Goal: Task Accomplishment & Management: Use online tool/utility

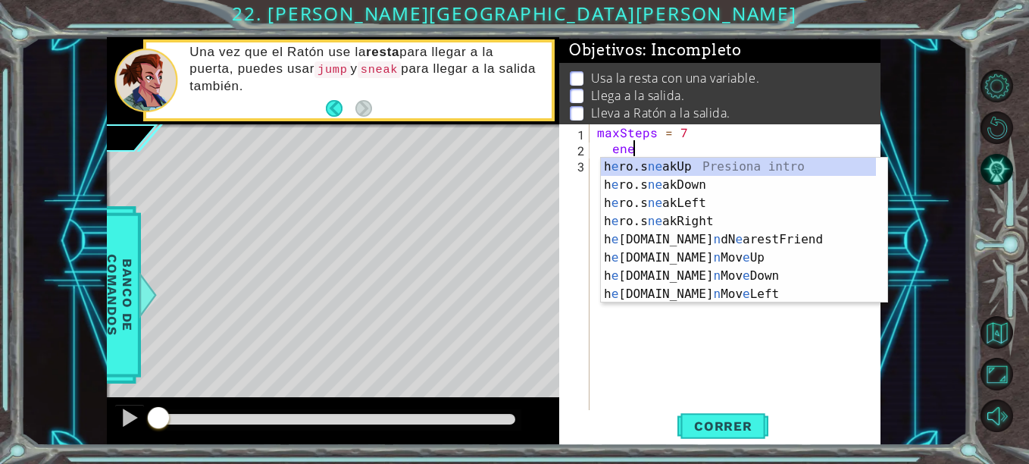
scroll to position [0, 1]
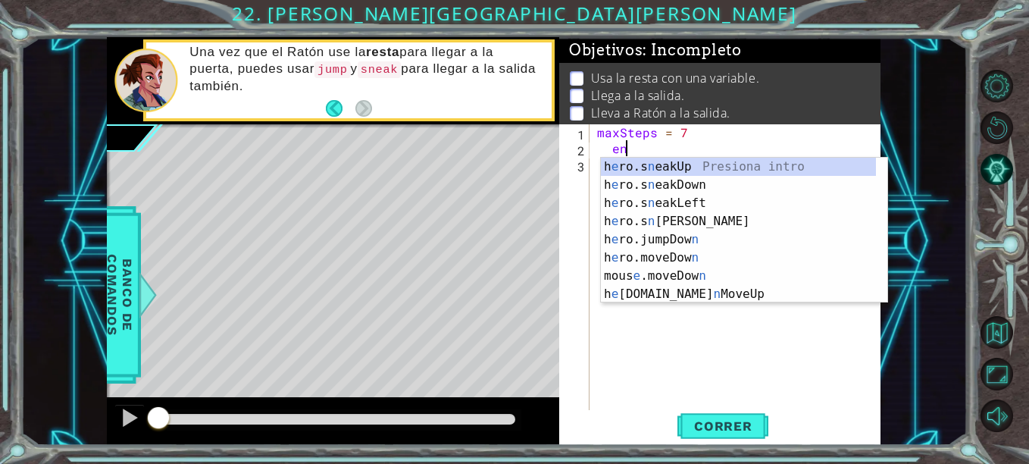
type textarea "e"
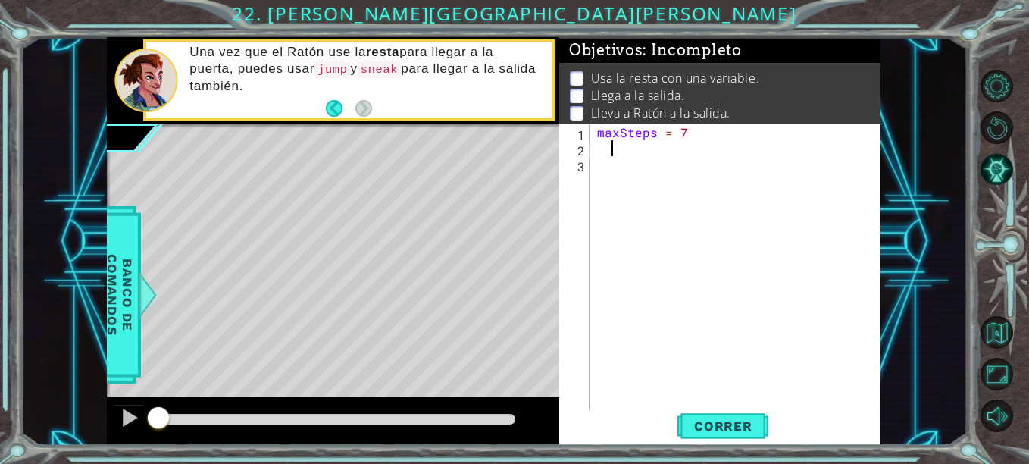
scroll to position [0, 0]
type textarea "maxSteps = 7"
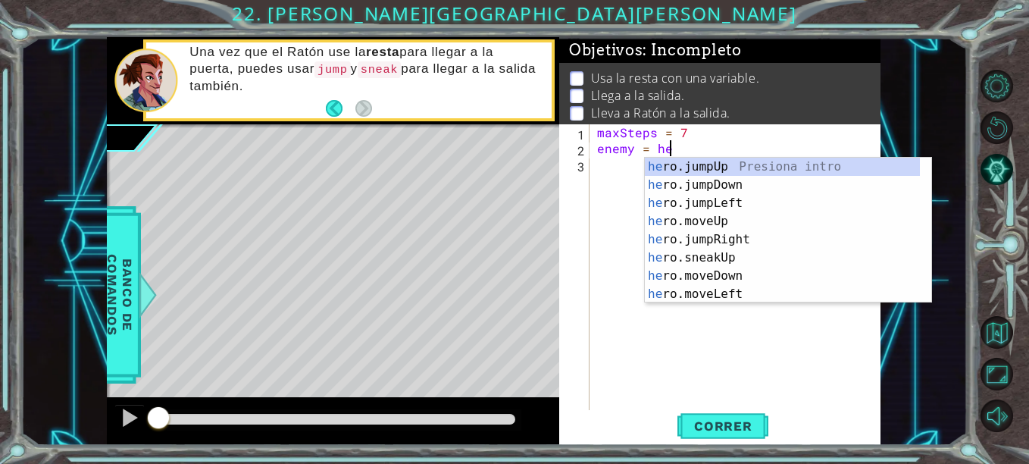
scroll to position [0, 5]
type textarea "enemy = hero."
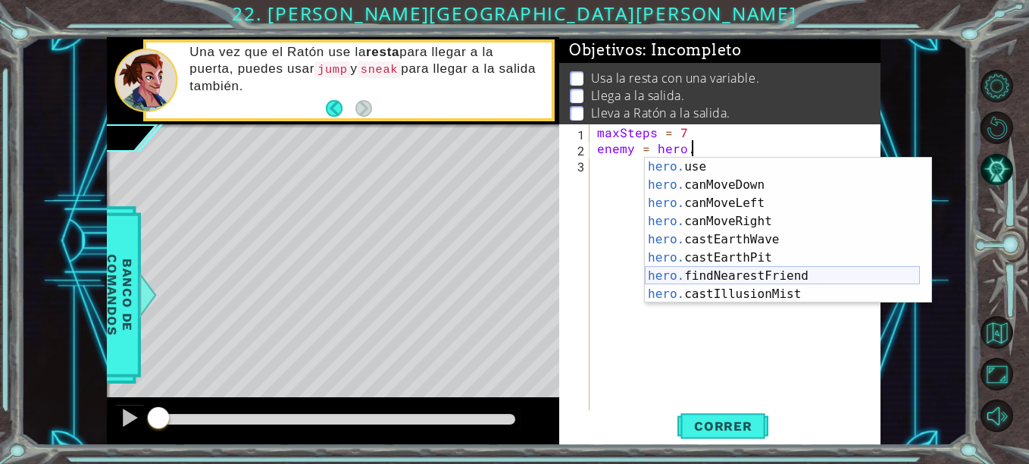
scroll to position [236, 0]
click at [746, 273] on div "hero. canMoveUp Presiona intro hero. use Presiona intro hero. canMoveDown Presi…" at bounding box center [782, 231] width 275 height 182
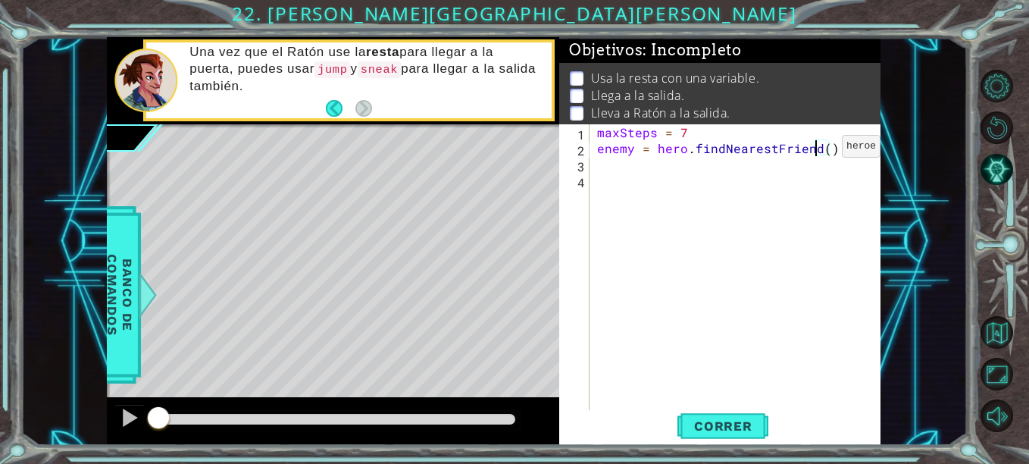
click at [816, 150] on div "maxSteps = 7 enemy = hero . findNearestFriend ( )" at bounding box center [739, 283] width 291 height 318
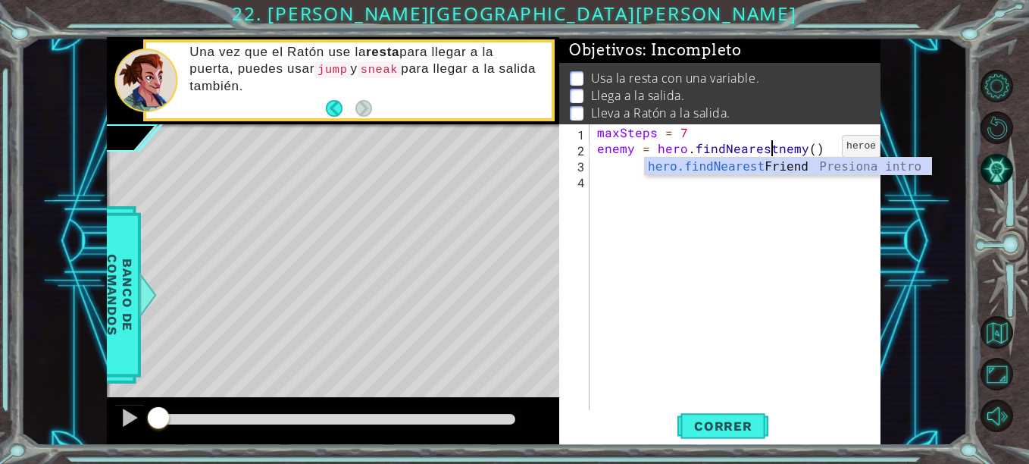
type textarea "enemy = hero.findNearestEnemy()"
click at [619, 168] on div "maxSteps = 7 enemy = hero . findNearestEnemy ( )" at bounding box center [739, 283] width 291 height 318
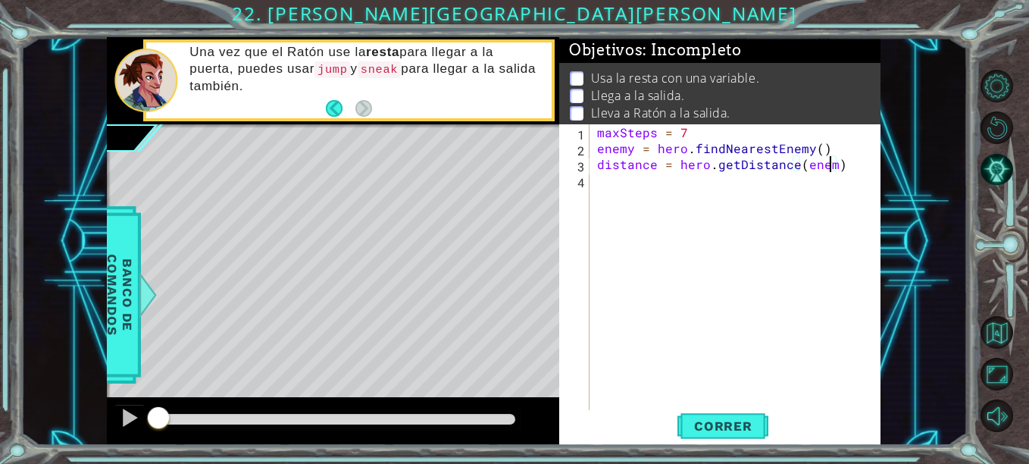
scroll to position [0, 14]
click at [717, 429] on span "Correr" at bounding box center [723, 425] width 89 height 15
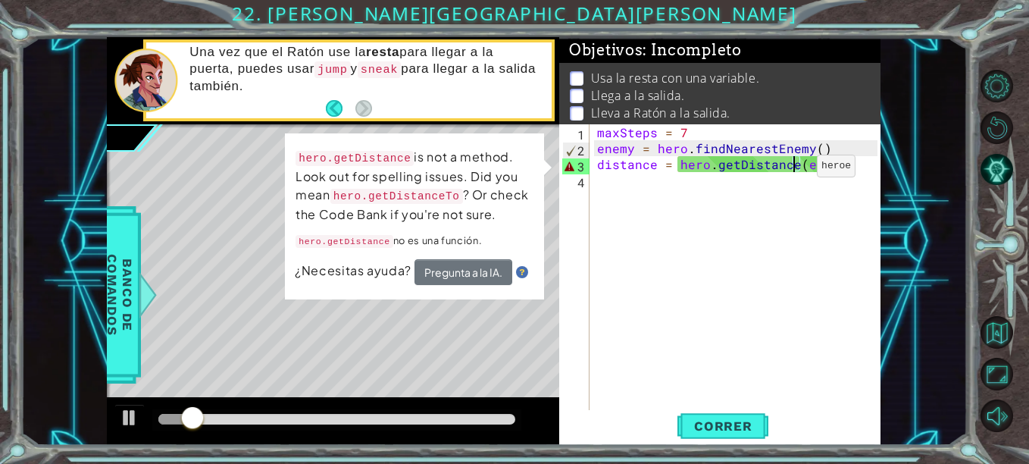
click at [791, 170] on div "maxSteps = 7 enemy = hero . findNearestEnemy ( ) distance = hero . getDistance …" at bounding box center [739, 283] width 291 height 318
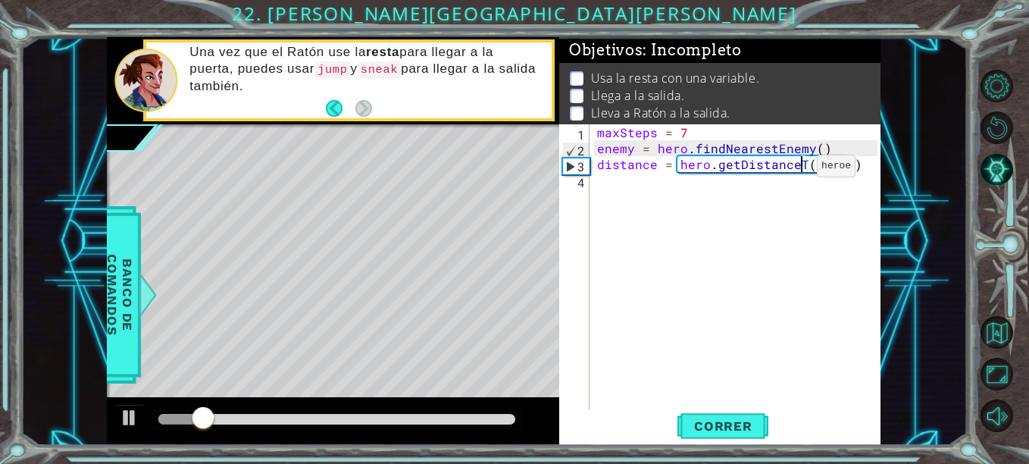
scroll to position [0, 14]
type textarea "distance = hero.getDistanceTo(enemy)"
click at [726, 435] on button "Correr" at bounding box center [722, 426] width 91 height 32
click at [619, 192] on div "maxSteps = 7 enemy = hero . findNearestEnemy ( ) distance = hero . getDistanceT…" at bounding box center [739, 283] width 291 height 318
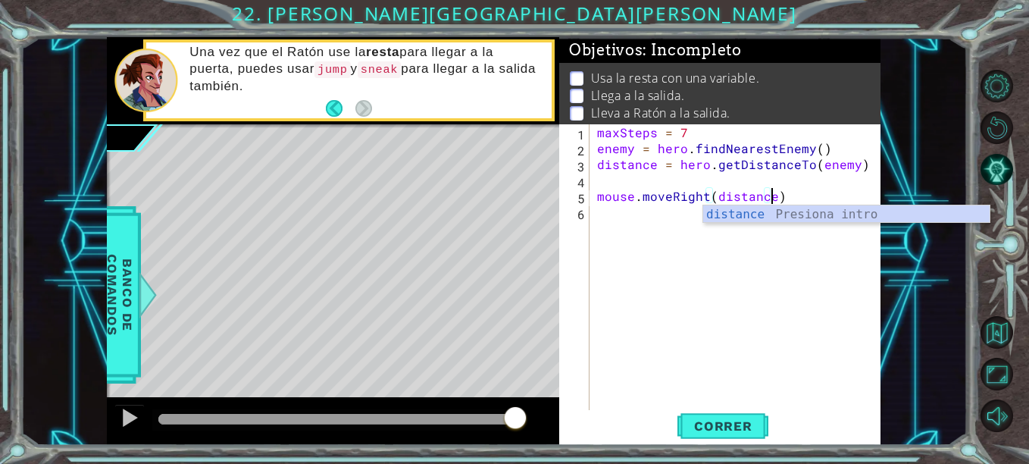
scroll to position [0, 11]
type textarea "mouse.moveRight(distance)"
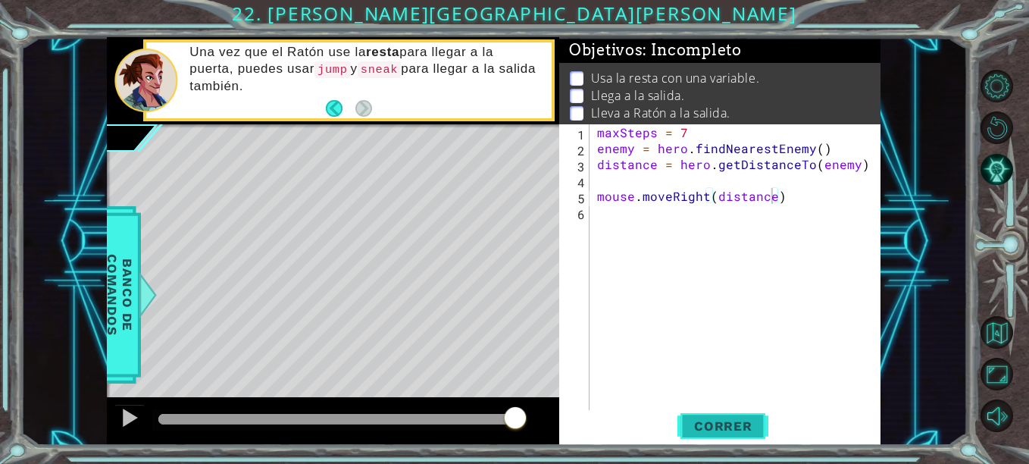
click at [694, 418] on span "Correr" at bounding box center [723, 425] width 89 height 15
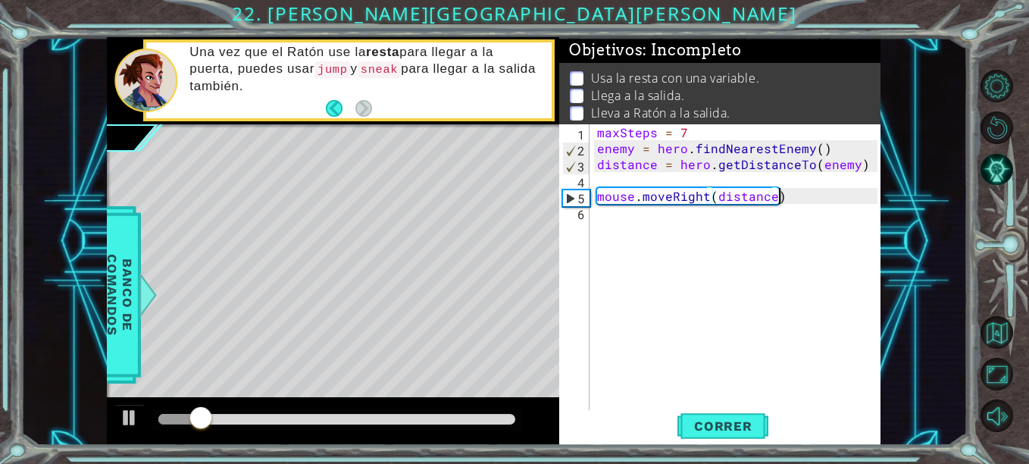
click at [784, 197] on div "maxSteps = 7 enemy = hero . findNearestEnemy ( ) distance = hero . getDistanceT…" at bounding box center [739, 283] width 291 height 318
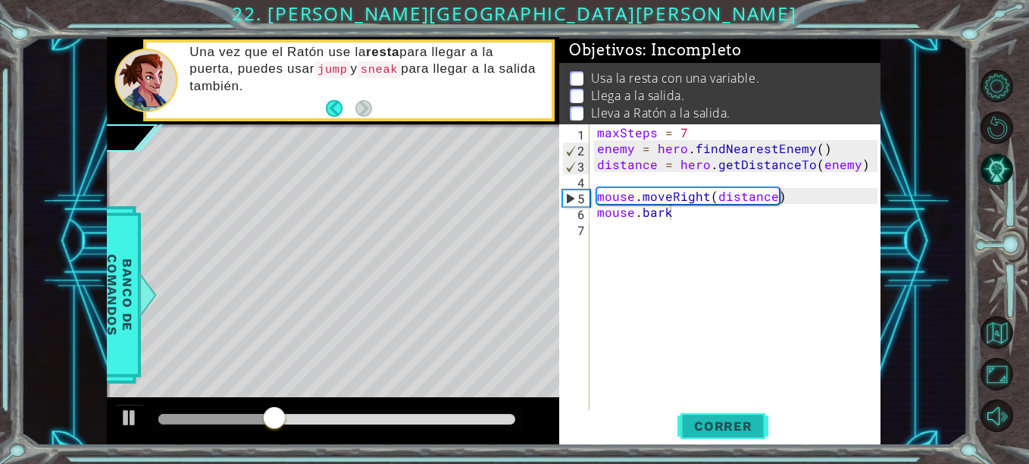
click at [703, 414] on button "Correr" at bounding box center [722, 426] width 91 height 32
type textarea "mouse.bark()"
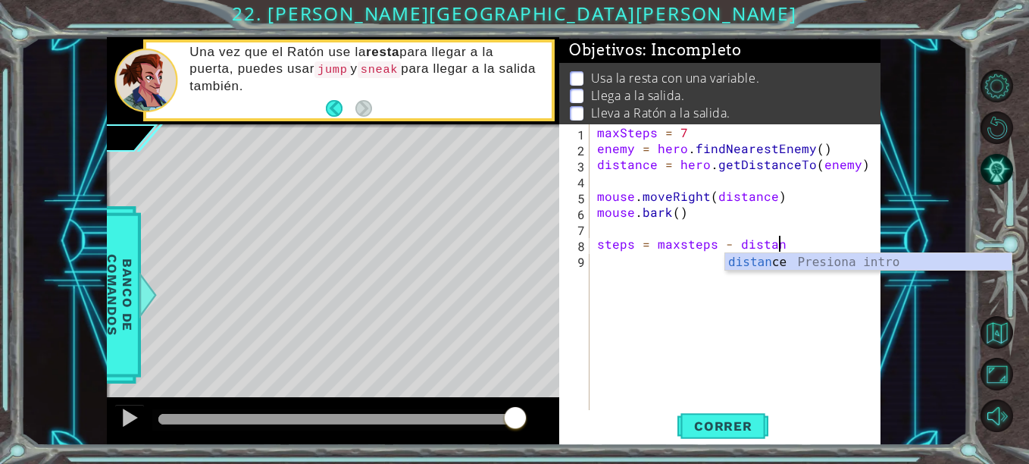
scroll to position [0, 11]
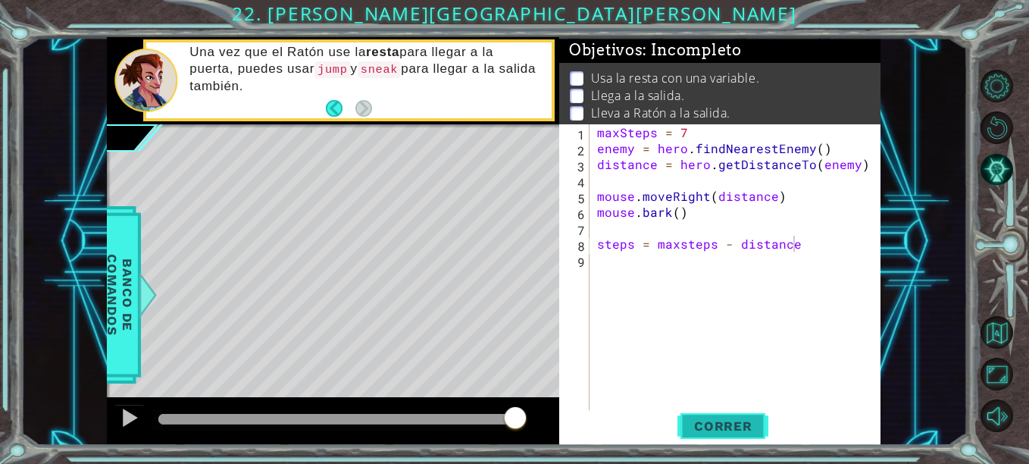
click at [739, 426] on span "Correr" at bounding box center [723, 425] width 89 height 15
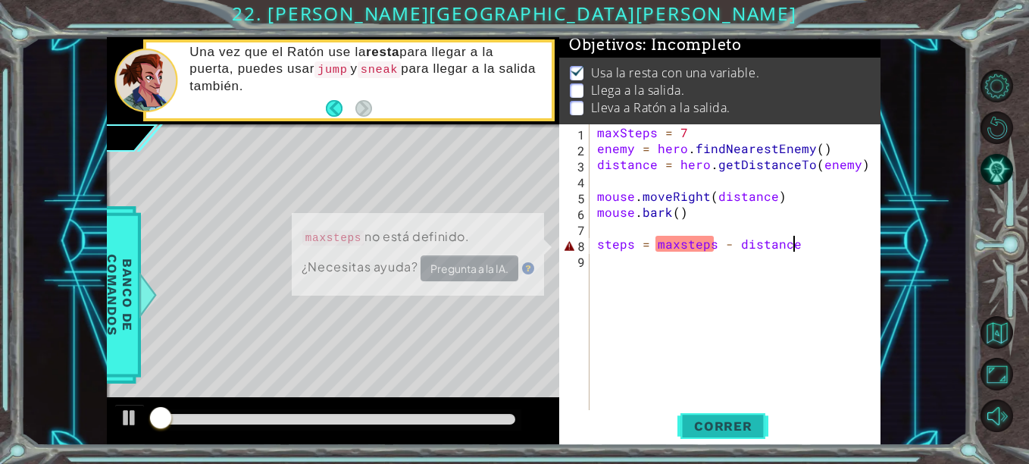
scroll to position [12, 0]
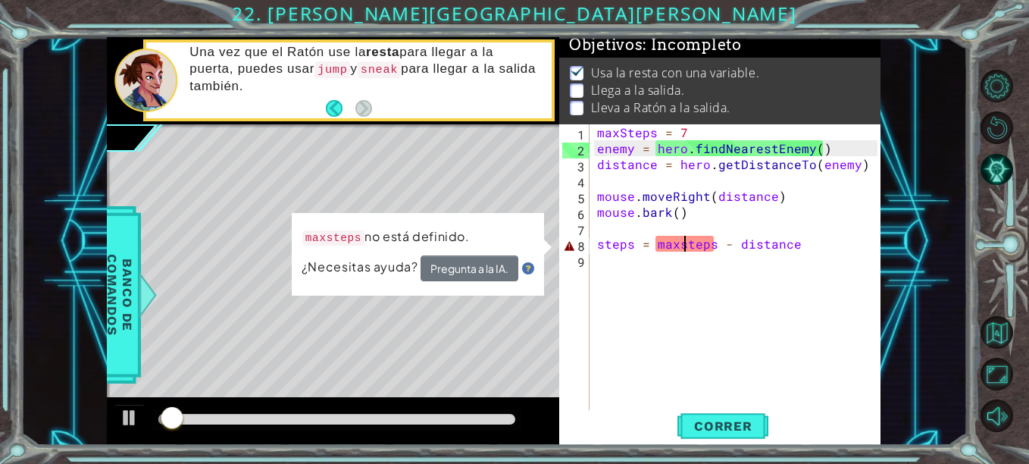
click at [686, 248] on div "maxSteps = 7 enemy = hero . findNearestEnemy ( ) distance = hero . getDistanceT…" at bounding box center [739, 283] width 291 height 318
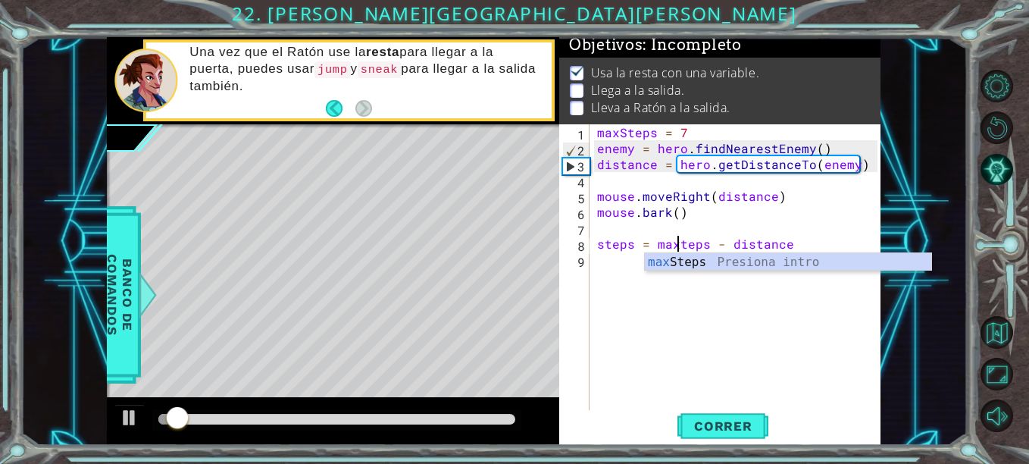
scroll to position [0, 6]
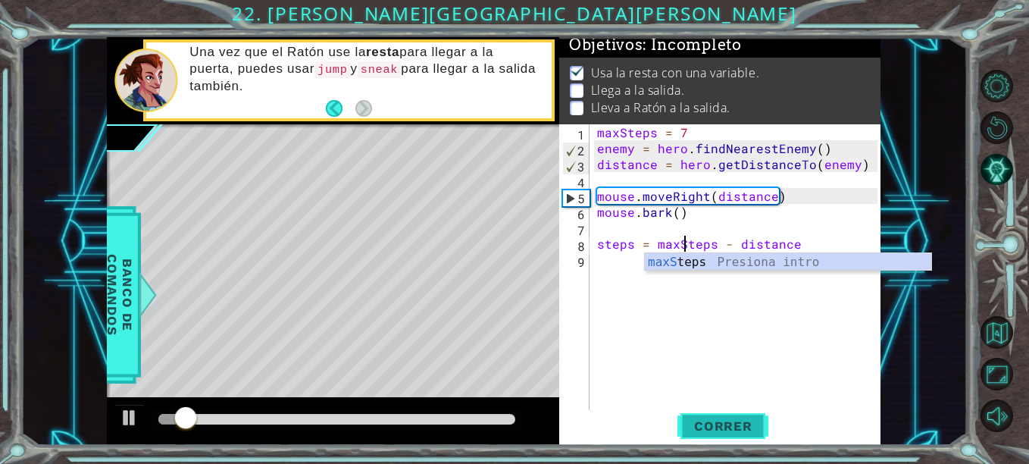
click at [739, 422] on span "Correr" at bounding box center [723, 425] width 89 height 15
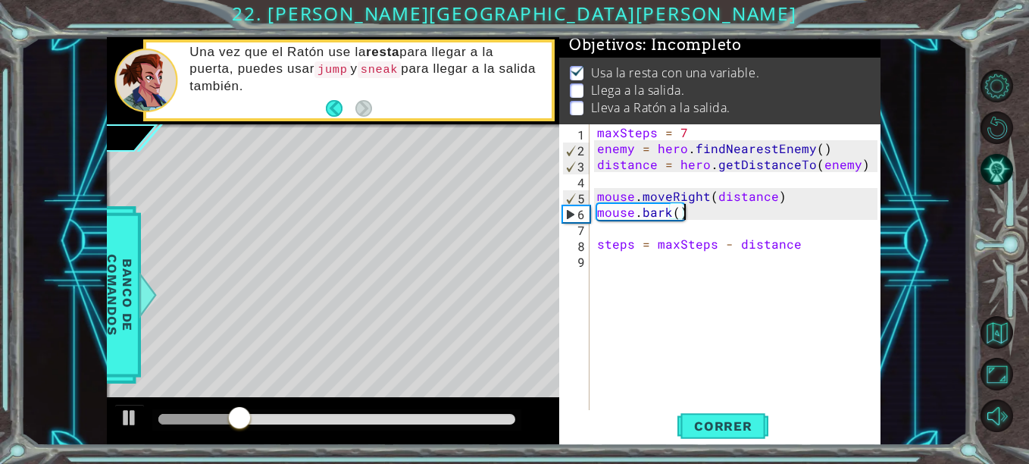
click at [705, 212] on div "maxSteps = 7 enemy = hero . findNearestEnemy ( ) distance = hero . getDistanceT…" at bounding box center [739, 283] width 291 height 318
type textarea "mouse.bark()"
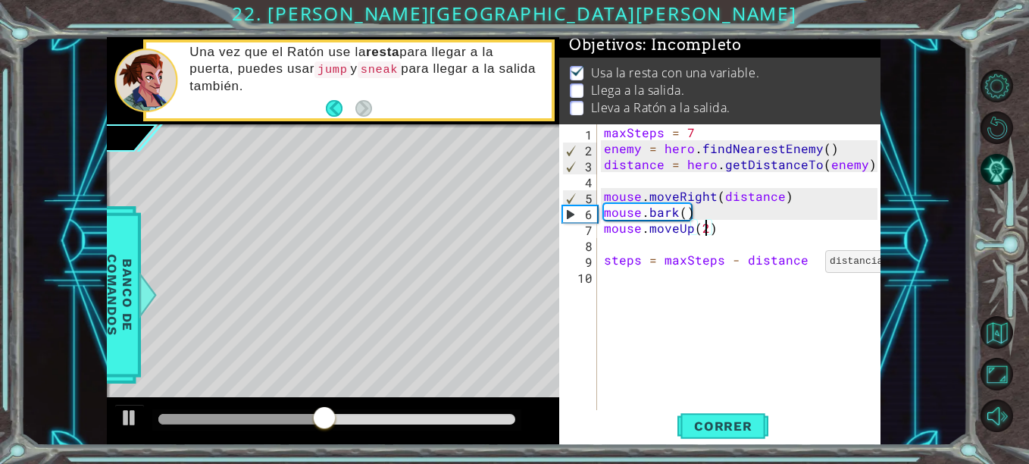
click at [806, 265] on div "maxSteps = 7 enemy = hero . findNearestEnemy ( ) distance = hero . getDistanceT…" at bounding box center [743, 283] width 284 height 318
type textarea "steps = maxSteps - distance"
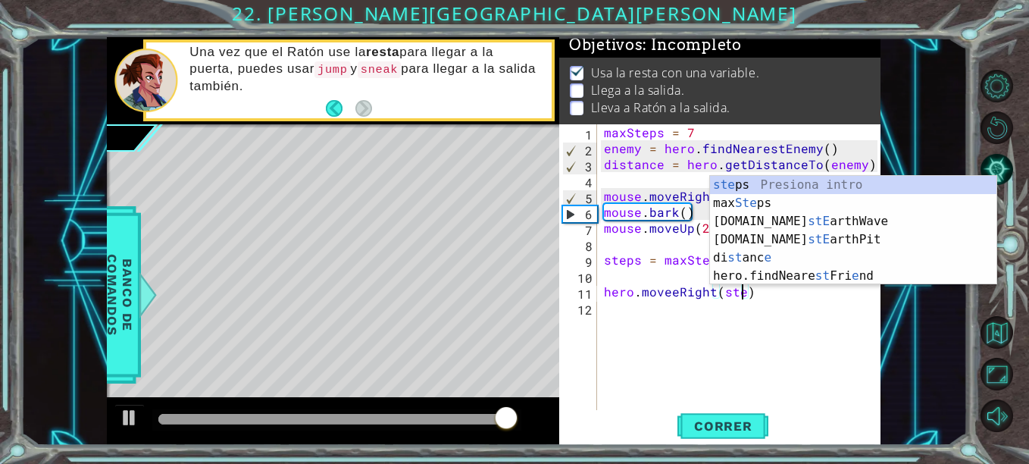
scroll to position [0, 9]
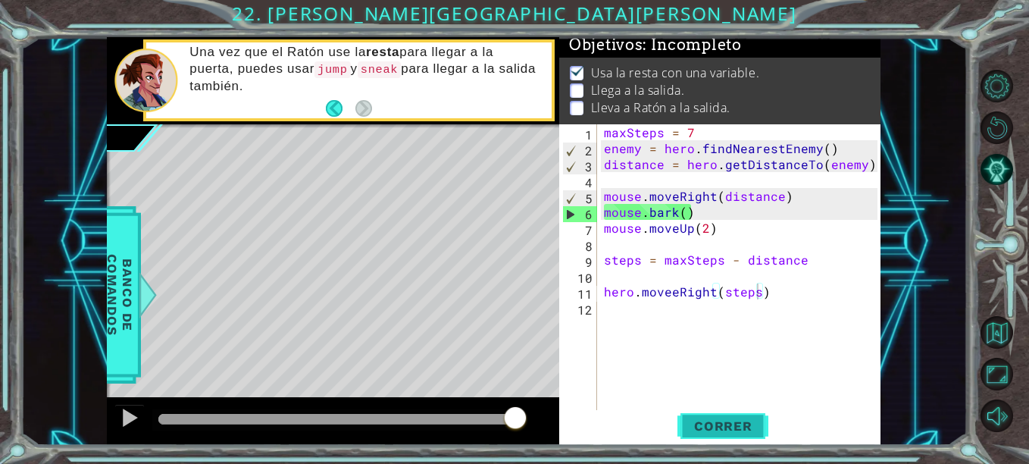
click at [733, 426] on span "Correr" at bounding box center [723, 425] width 89 height 15
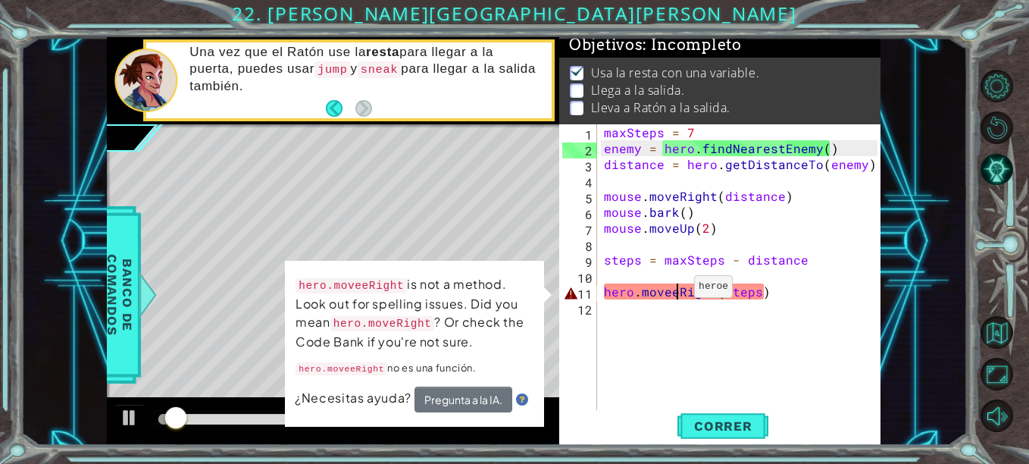
click at [675, 290] on div "maxSteps = 7 enemy = hero . findNearestEnemy ( ) distance = hero . getDistanceT…" at bounding box center [743, 283] width 284 height 318
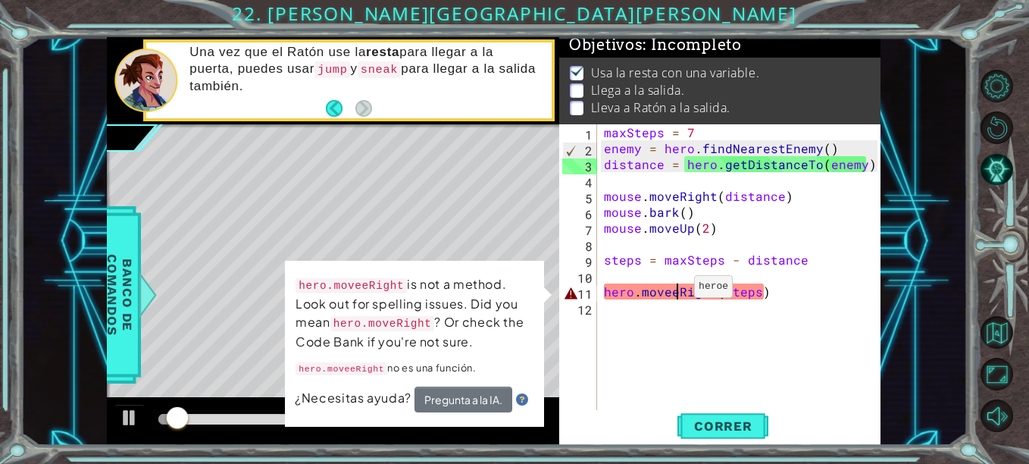
type textarea "hero.moveRight(steps)"
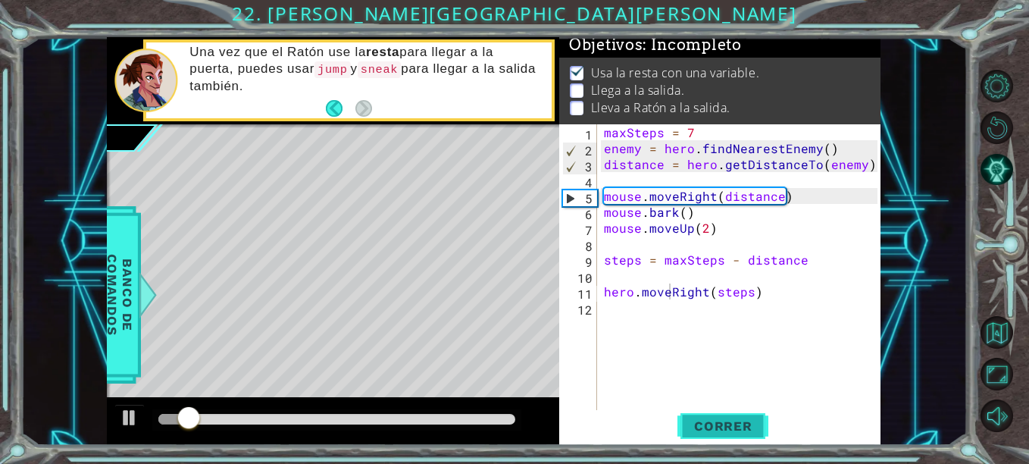
click at [717, 428] on span "Correr" at bounding box center [723, 425] width 89 height 15
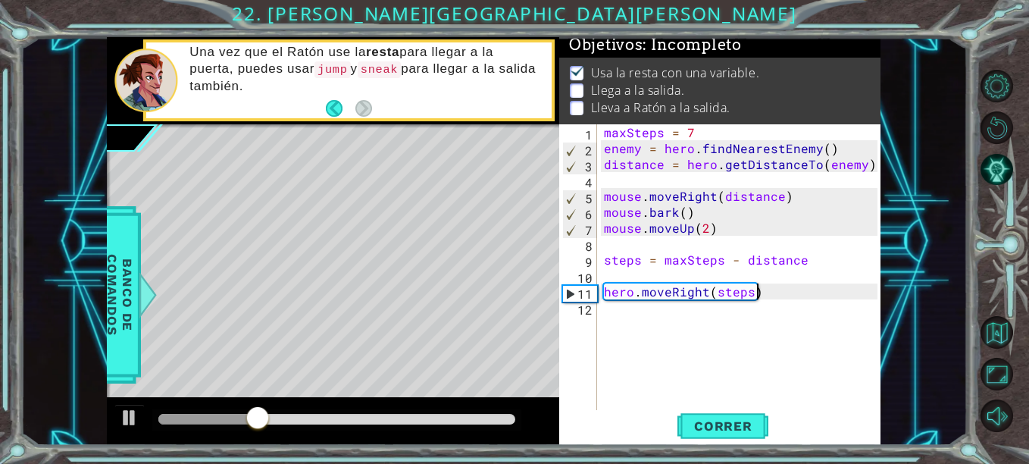
click at [769, 294] on div "maxSteps = 7 enemy = hero . findNearestEnemy ( ) distance = hero . getDistanceT…" at bounding box center [743, 283] width 284 height 318
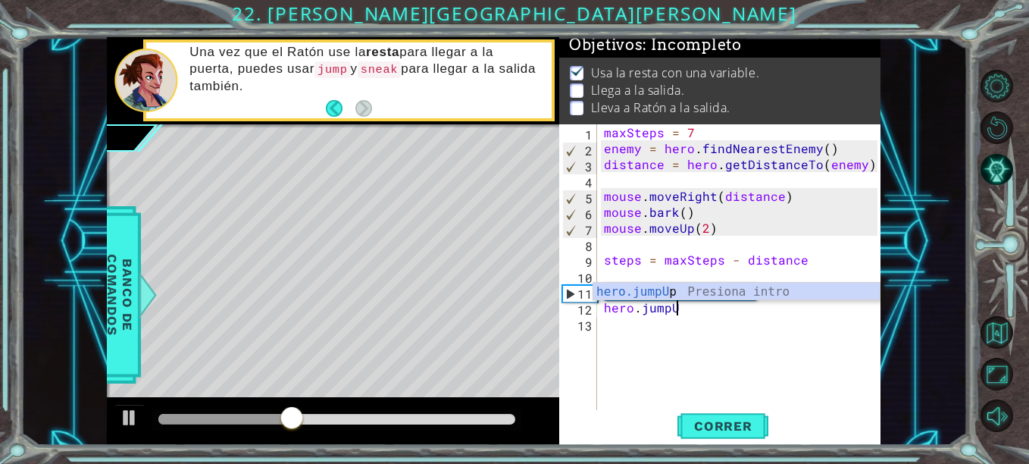
scroll to position [0, 5]
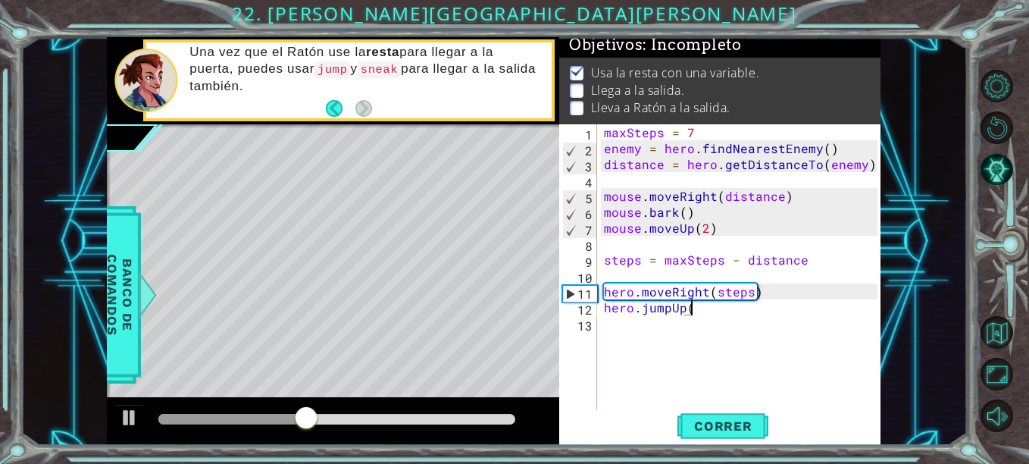
type textarea "hero.jumpUp()"
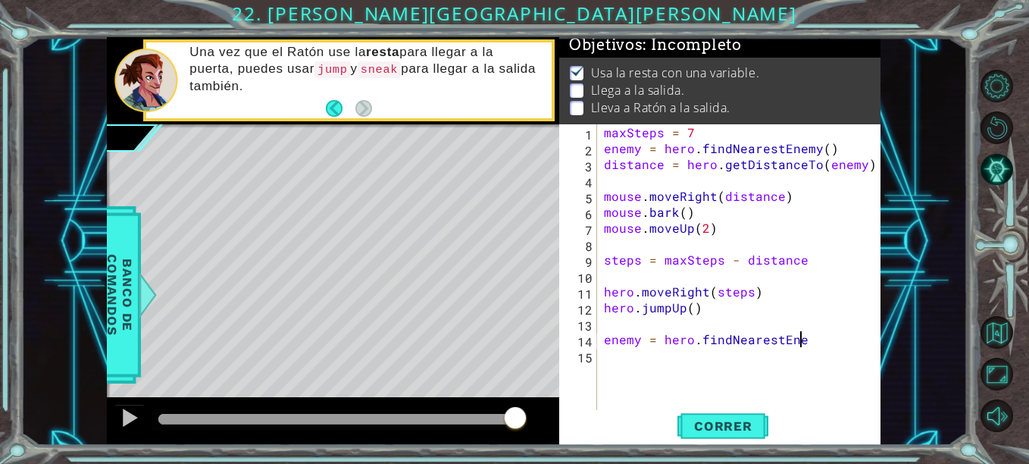
scroll to position [0, 12]
type textarea "enemy = hero.findNearestEnemy()"
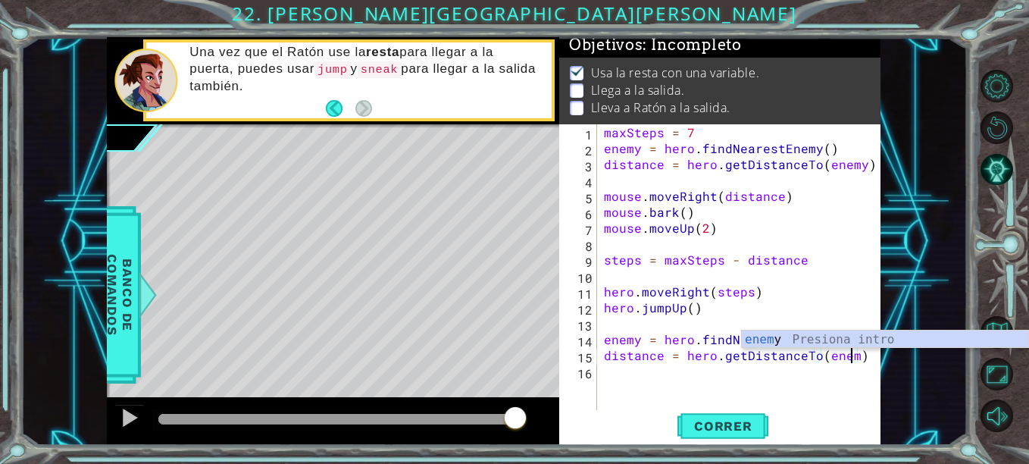
type textarea "distance = hero.getDistanceTo(enemy)"
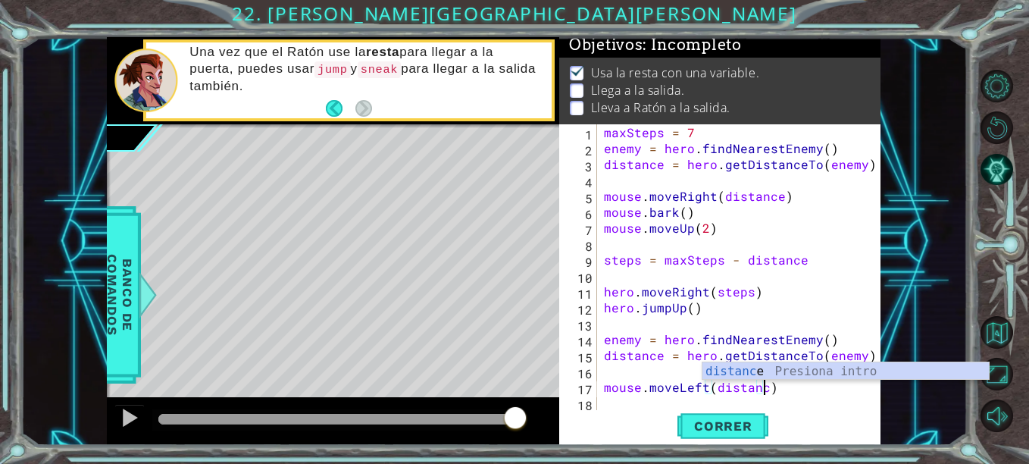
scroll to position [0, 10]
type textarea "mouse.moveLeft(distance)"
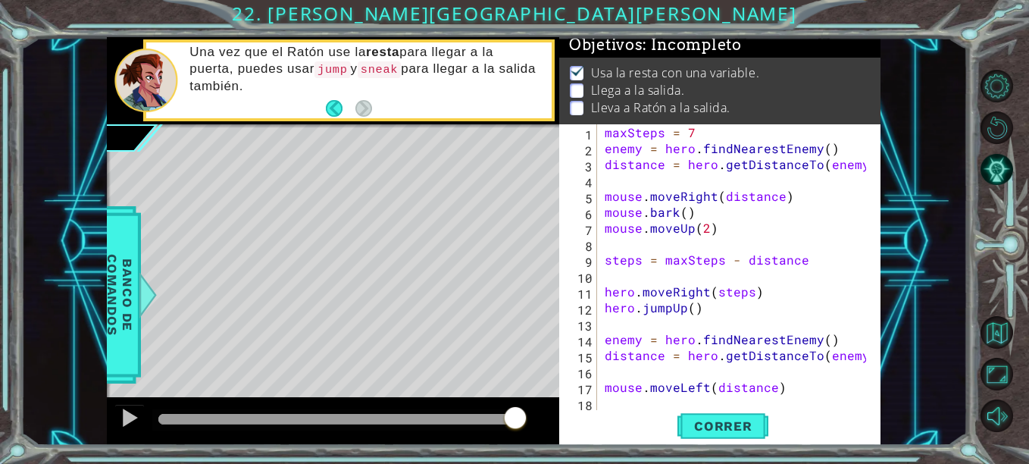
scroll to position [16, 0]
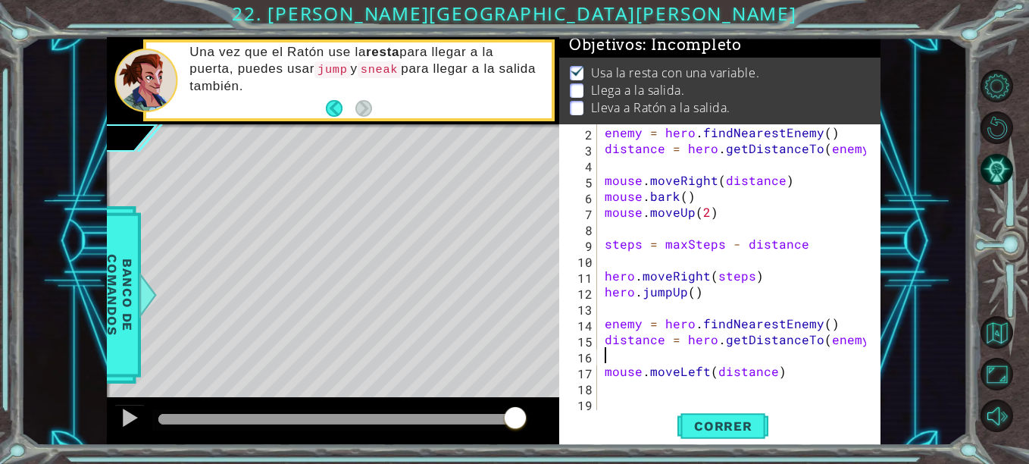
click at [641, 359] on div "enemy = hero . findNearestEnemy ( ) distance = hero . getDistanceTo ( enemy ) m…" at bounding box center [737, 283] width 272 height 318
click at [701, 298] on div "enemy = hero . findNearestEnemy ( ) distance = hero . getDistanceTo ( enemy ) m…" at bounding box center [737, 283] width 272 height 318
type textarea "hero.jumpUp()"
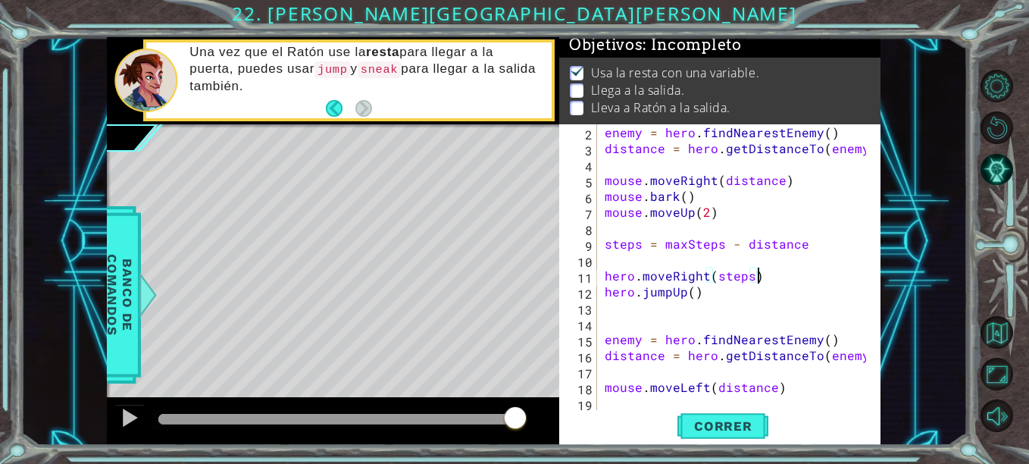
click at [756, 276] on div "enemy = hero . findNearestEnemy ( ) distance = hero . getDistanceTo ( enemy ) m…" at bounding box center [737, 283] width 272 height 318
type textarea "hero.moveRight(steps)"
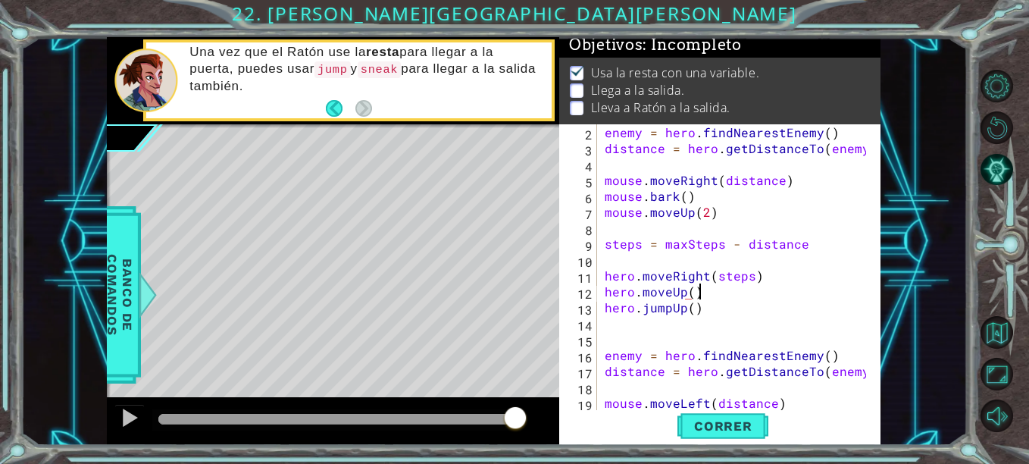
scroll to position [0, 5]
type textarea "hero.jumpUp()"
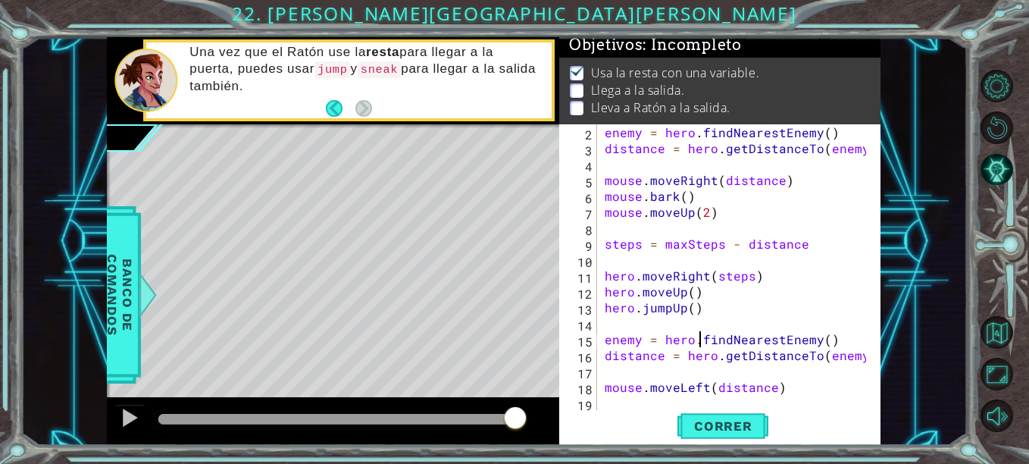
type textarea "distance = hero.getDistanceTo(enemy)"
type textarea "mouse.moveLeft(distance)"
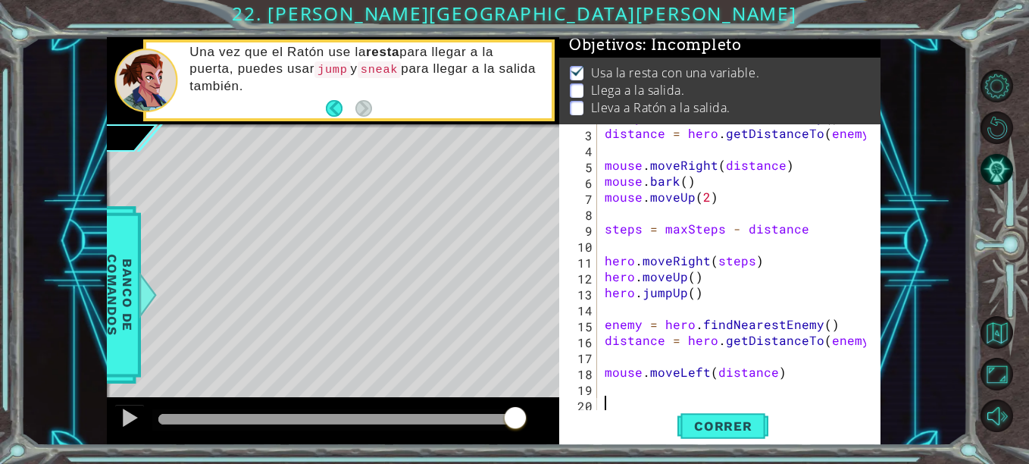
click at [607, 381] on div "enemy = hero . findNearestEnemy ( ) distance = hero . getDistanceTo ( enemy ) m…" at bounding box center [737, 268] width 272 height 318
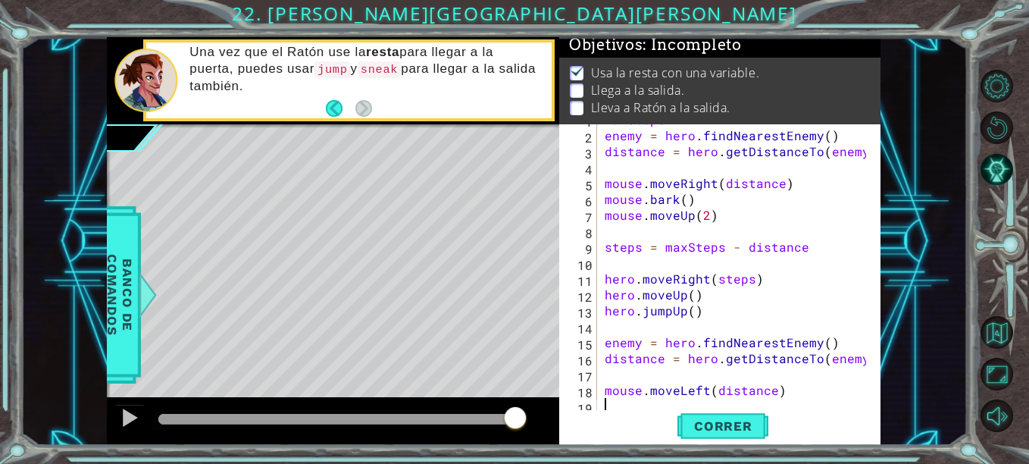
scroll to position [0, 0]
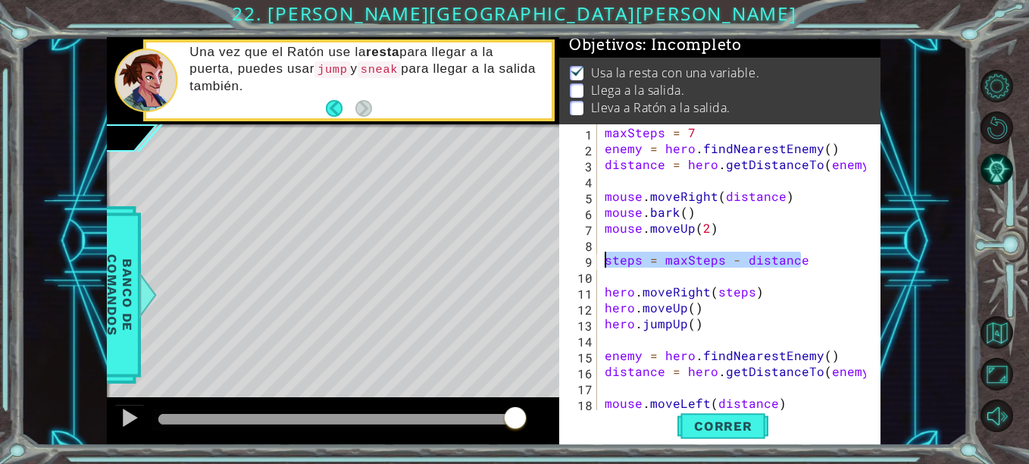
drag, startPoint x: 799, startPoint y: 260, endPoint x: 604, endPoint y: 264, distance: 195.5
click at [604, 264] on div "maxSteps = 7 enemy = hero . findNearestEnemy ( ) distance = hero . getDistanceT…" at bounding box center [737, 283] width 272 height 318
type textarea "steps = maxSteps - distance"
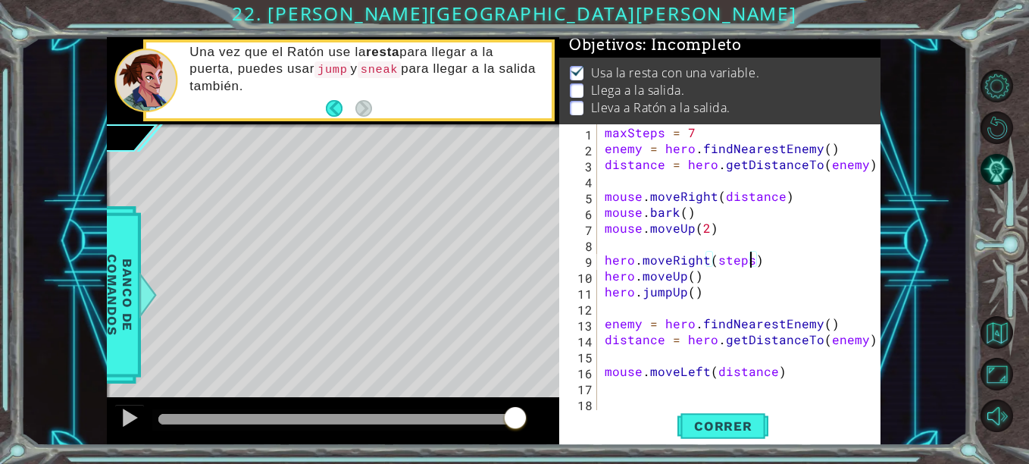
click at [752, 260] on div "maxSteps = 7 enemy = hero . findNearestEnemy ( ) distance = hero . getDistanceT…" at bounding box center [742, 283] width 283 height 318
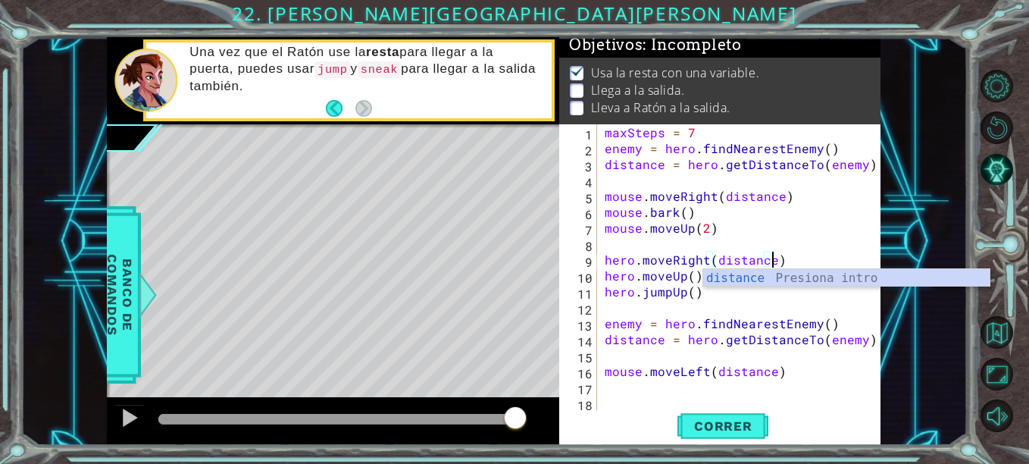
scroll to position [0, 10]
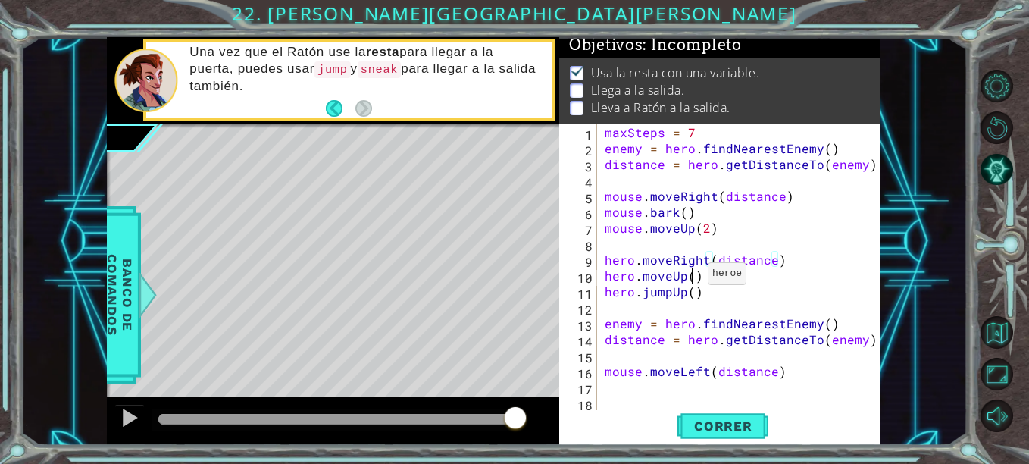
click at [689, 277] on div "maxSteps = 7 enemy = hero . findNearestEnemy ( ) distance = hero . getDistanceT…" at bounding box center [742, 283] width 283 height 318
click at [698, 289] on div "maxSteps = 7 enemy = hero . findNearestEnemy ( ) distance = hero . getDistanceT…" at bounding box center [742, 283] width 283 height 318
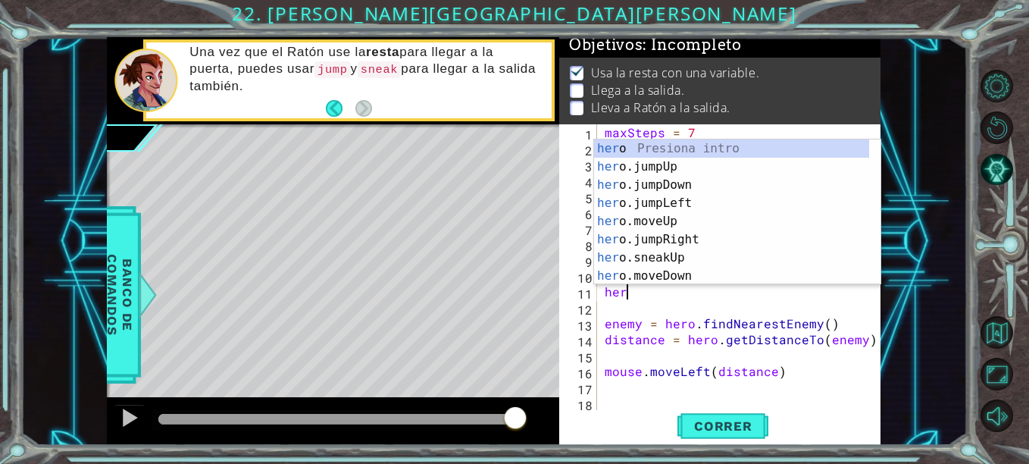
scroll to position [0, 0]
type textarea "h"
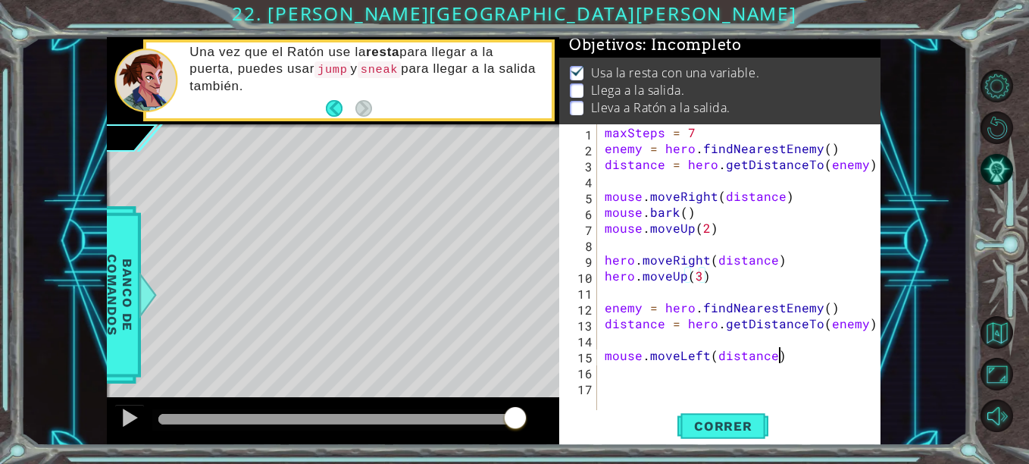
click at [789, 357] on div "maxSteps = 7 enemy = hero . findNearestEnemy ( ) distance = hero . getDistanceT…" at bounding box center [742, 283] width 283 height 318
type textarea "mouse.moveLeft(distance)"
click at [750, 435] on button "Correr" at bounding box center [722, 426] width 91 height 32
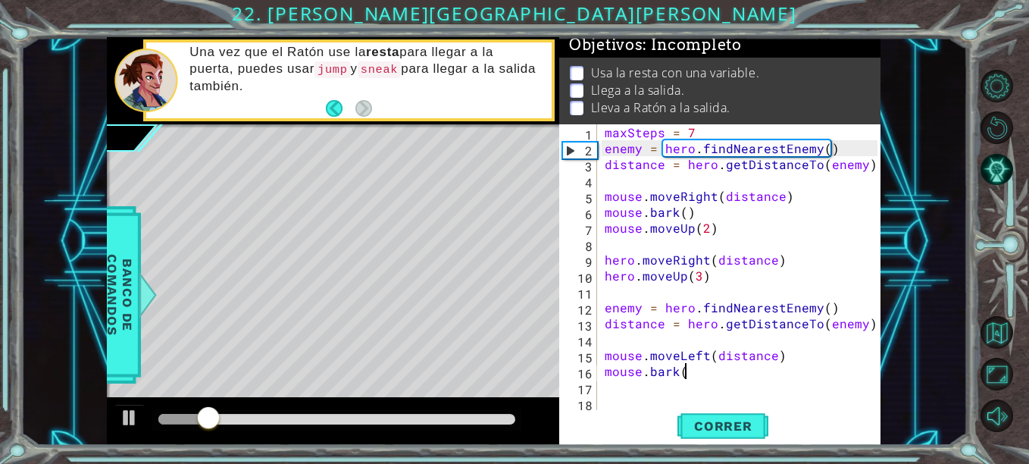
scroll to position [0, 5]
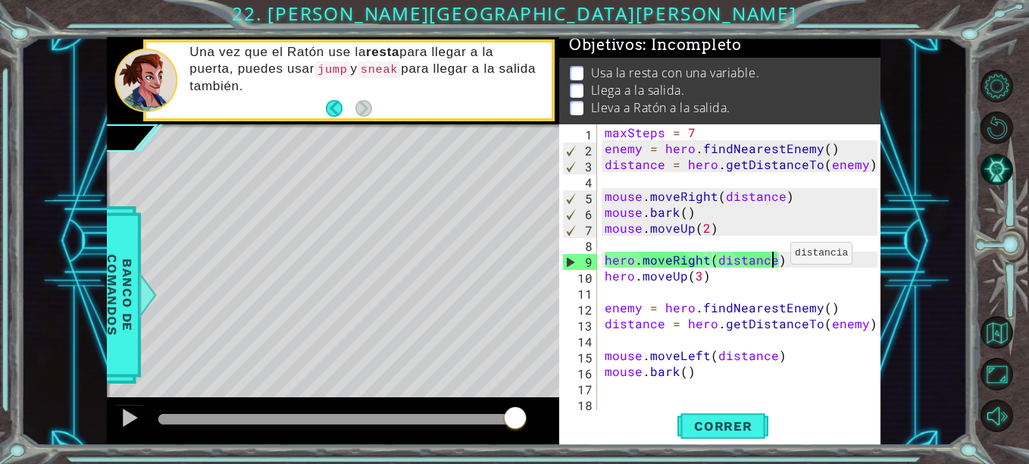
click at [772, 257] on div "maxSteps = 7 enemy = hero . findNearestEnemy ( ) distance = hero . getDistanceT…" at bounding box center [742, 283] width 283 height 318
type textarea "hero.moveRight(distance)"
click at [753, 250] on div "maxSteps = 7 enemy = hero . findNearestEnemy ( ) distance = hero . getDistanceT…" at bounding box center [742, 283] width 283 height 318
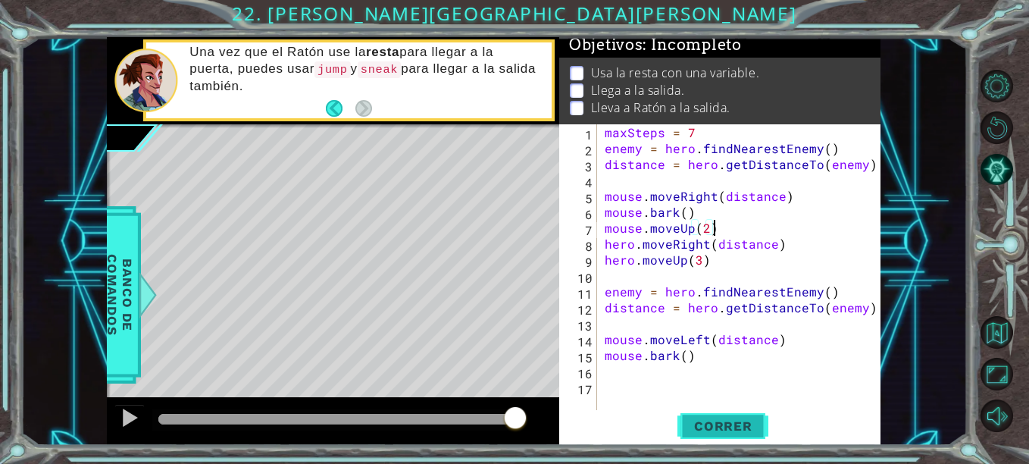
type textarea "mouse.moveUp(2)"
click at [733, 423] on span "Correr" at bounding box center [723, 425] width 89 height 15
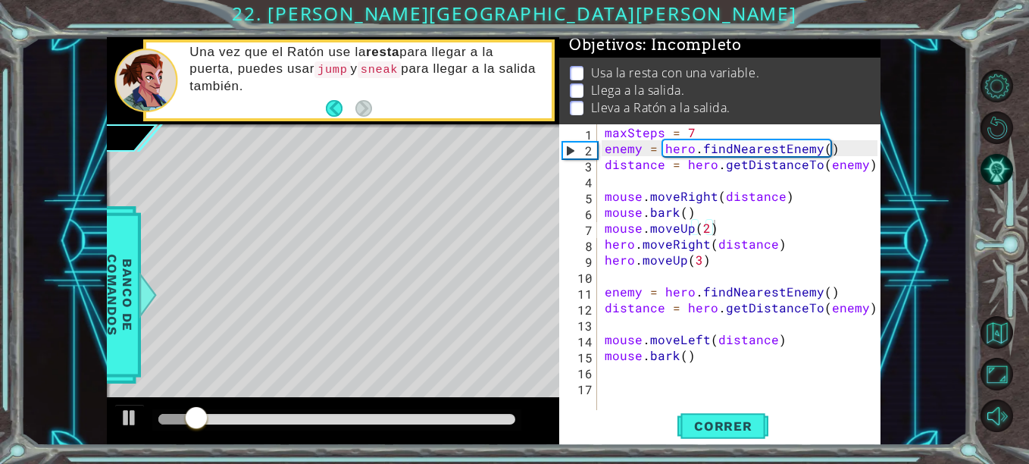
click at [405, 412] on div at bounding box center [336, 419] width 369 height 21
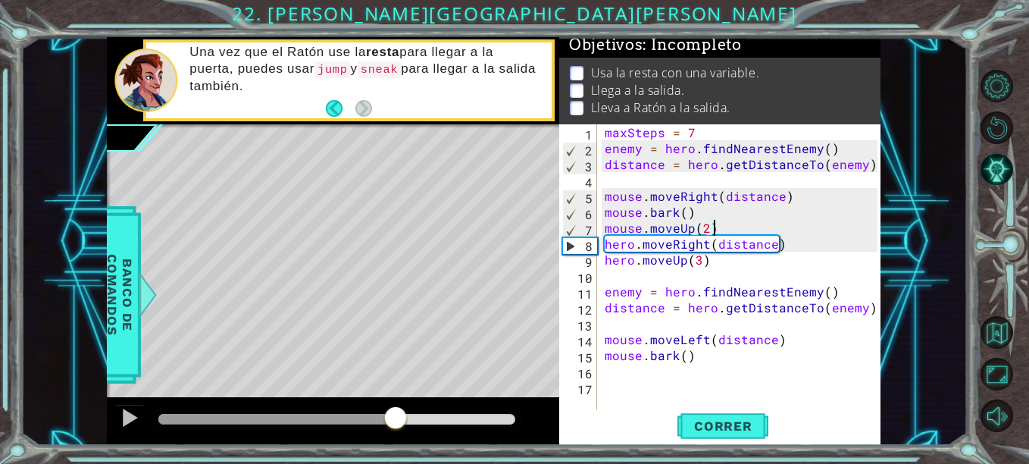
click at [395, 415] on div at bounding box center [336, 419] width 357 height 11
click at [130, 420] on div at bounding box center [130, 418] width 20 height 20
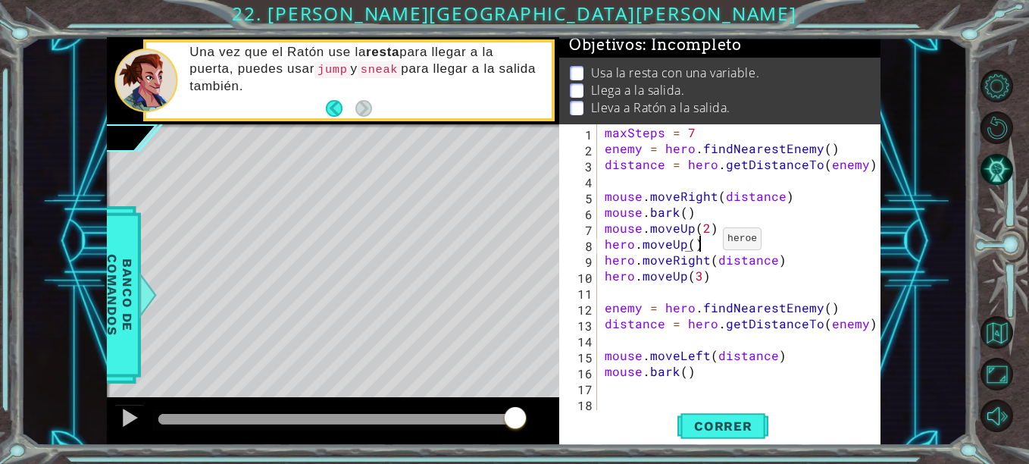
scroll to position [0, 5]
click at [758, 433] on span "Correr" at bounding box center [723, 425] width 89 height 15
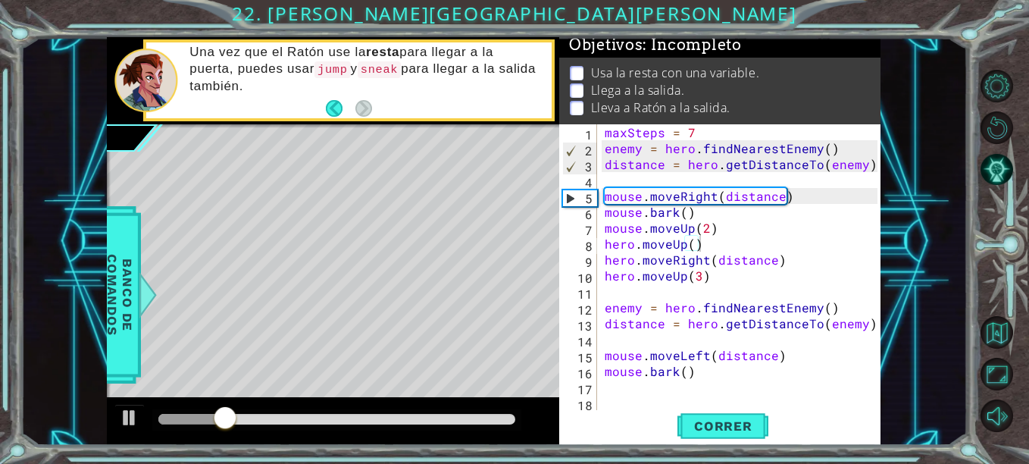
click at [359, 427] on div at bounding box center [336, 419] width 369 height 21
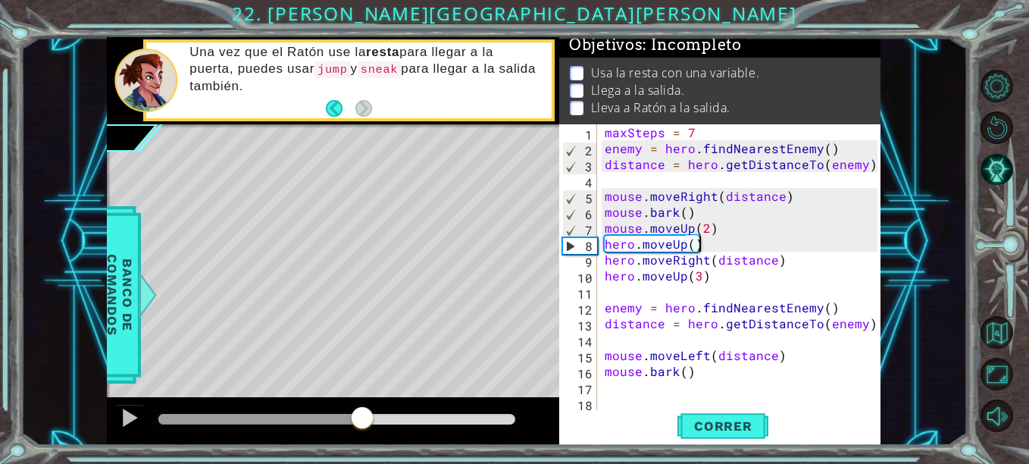
click at [361, 420] on div at bounding box center [336, 419] width 357 height 11
click at [124, 408] on div at bounding box center [130, 418] width 20 height 20
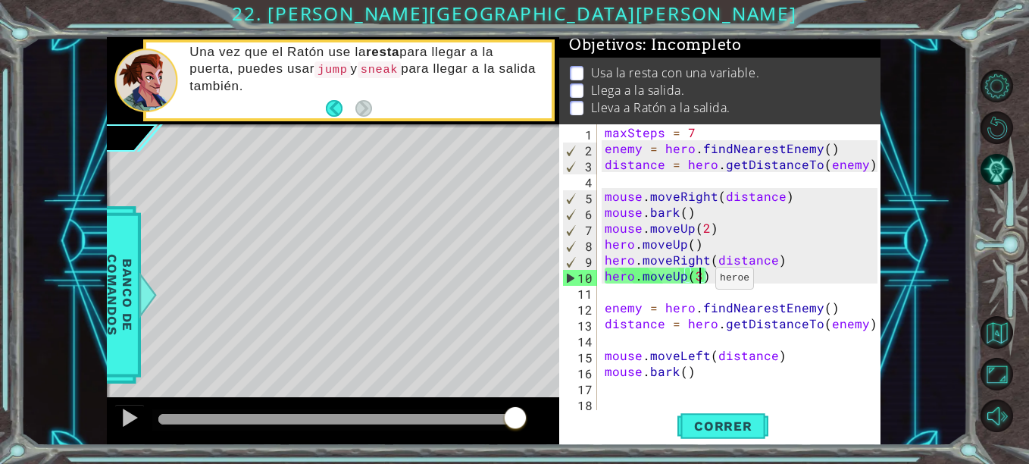
click at [697, 282] on div "maxSteps = 7 enemy = hero . findNearestEnemy ( ) distance = hero . getDistanceT…" at bounding box center [742, 283] width 283 height 318
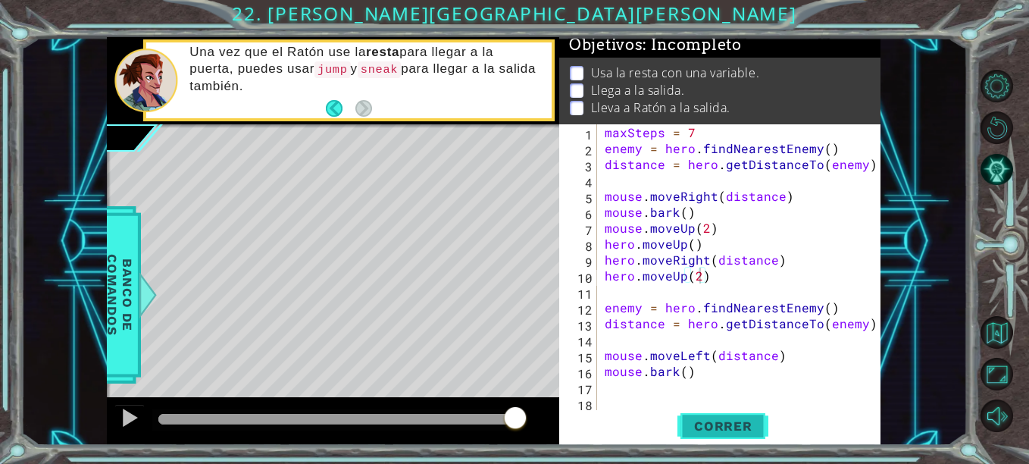
click at [722, 424] on span "Correr" at bounding box center [723, 425] width 89 height 15
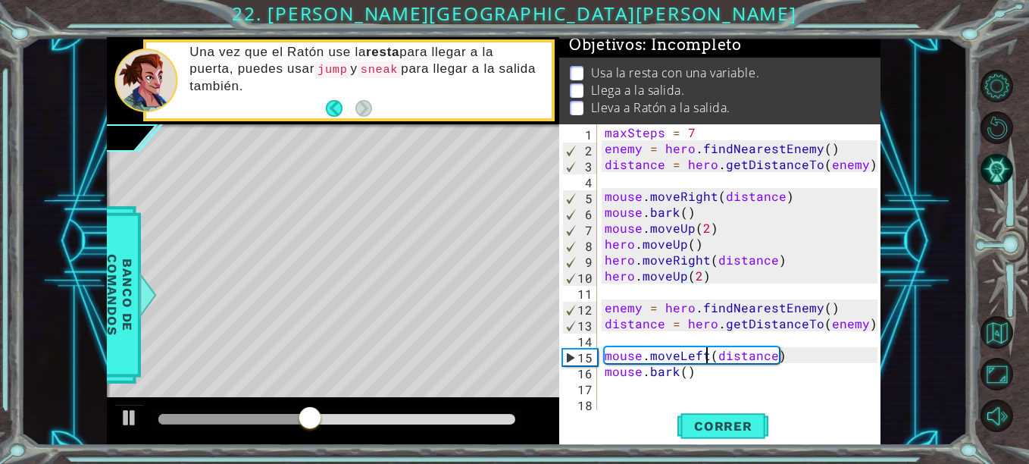
click at [704, 355] on div "maxSteps = 7 enemy = hero . findNearestEnemy ( ) distance = hero . getDistanceT…" at bounding box center [742, 283] width 283 height 318
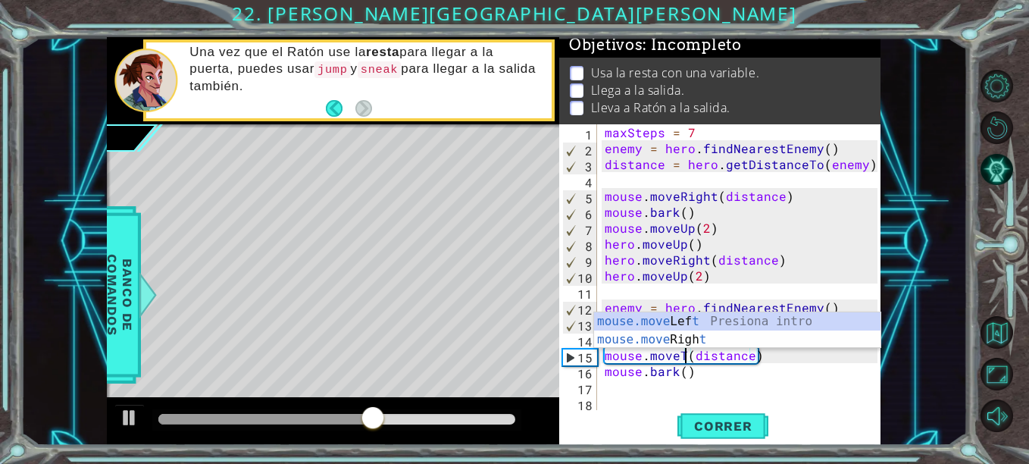
scroll to position [0, 6]
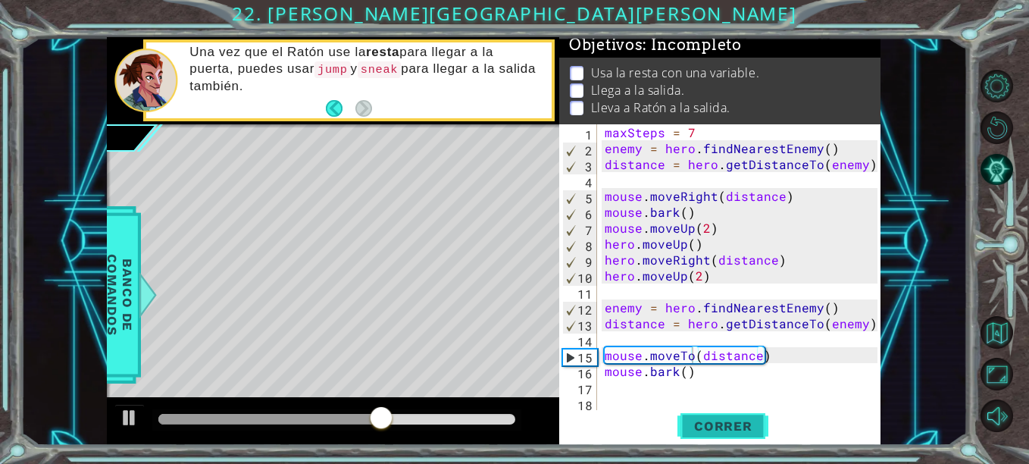
click at [704, 417] on button "Correr" at bounding box center [722, 426] width 91 height 32
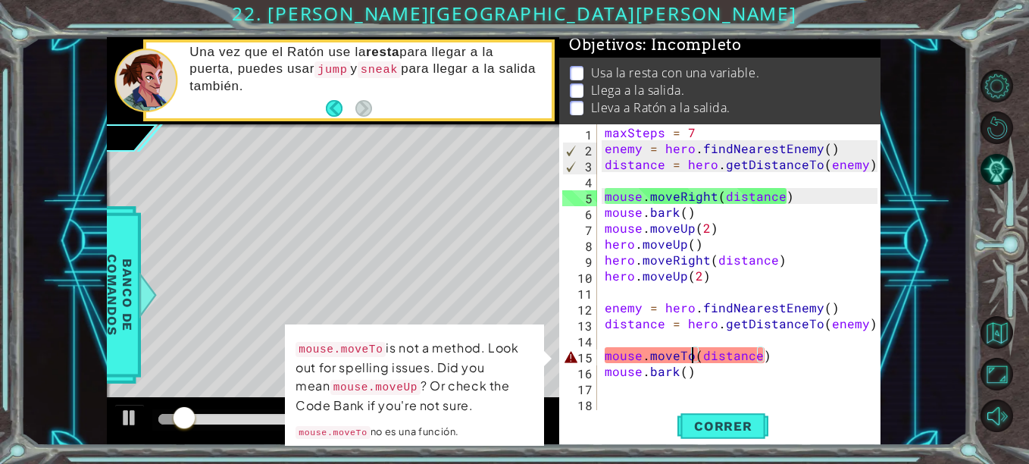
click at [690, 357] on div "maxSteps = 7 enemy = hero . findNearestEnemy ( ) distance = hero . getDistanceT…" at bounding box center [742, 283] width 283 height 318
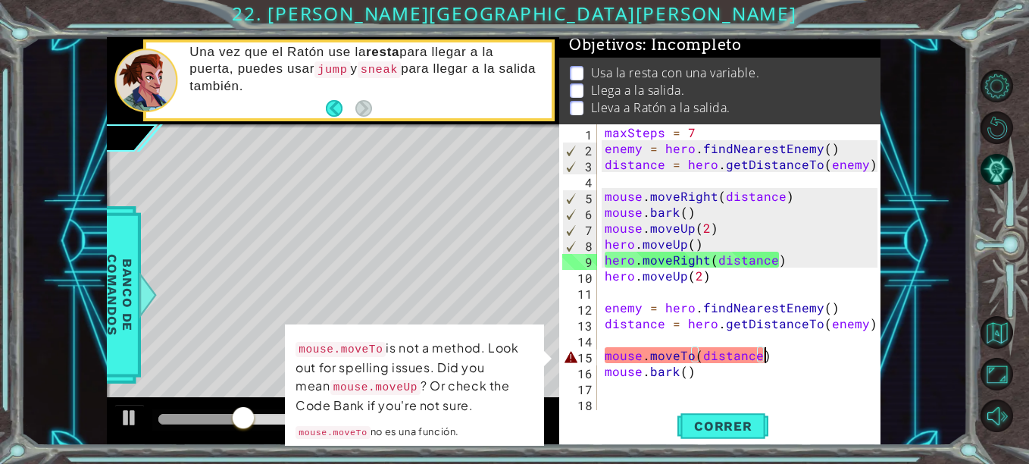
click at [765, 360] on div "maxSteps = 7 enemy = hero . findNearestEnemy ( ) distance = hero . getDistanceT…" at bounding box center [742, 283] width 283 height 318
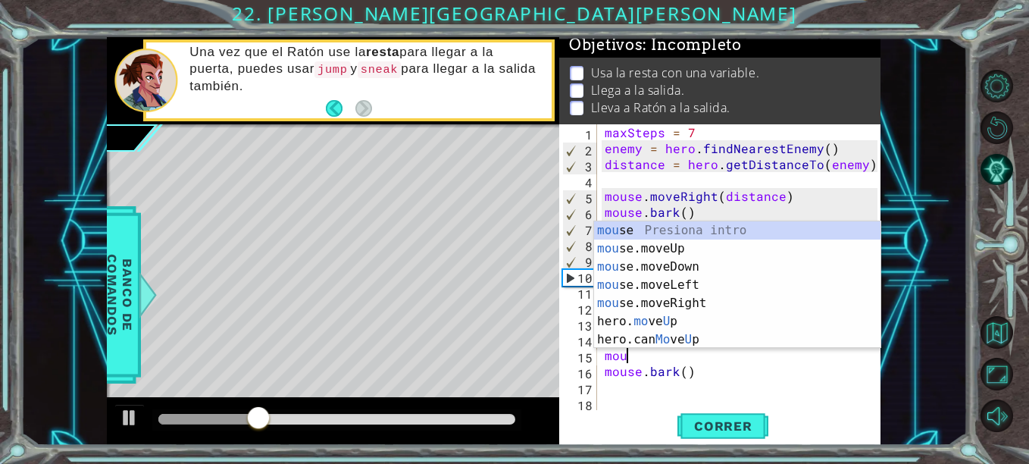
scroll to position [0, 0]
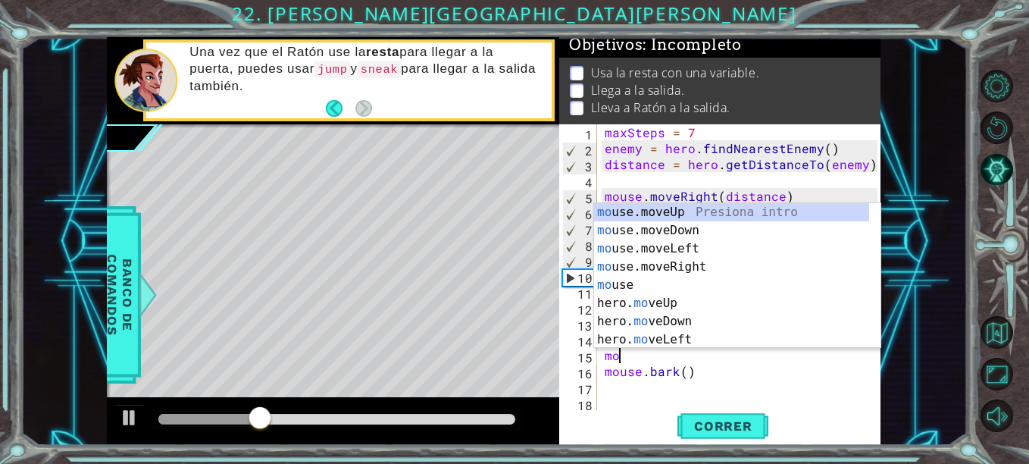
type textarea "m"
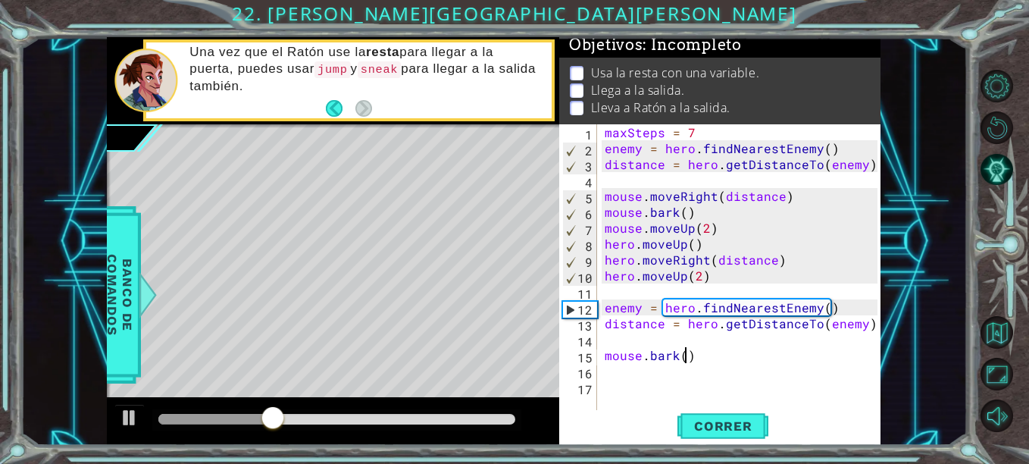
click at [685, 356] on div "maxSteps = 7 enemy = hero . findNearestEnemy ( ) distance = hero . getDistanceT…" at bounding box center [742, 283] width 283 height 318
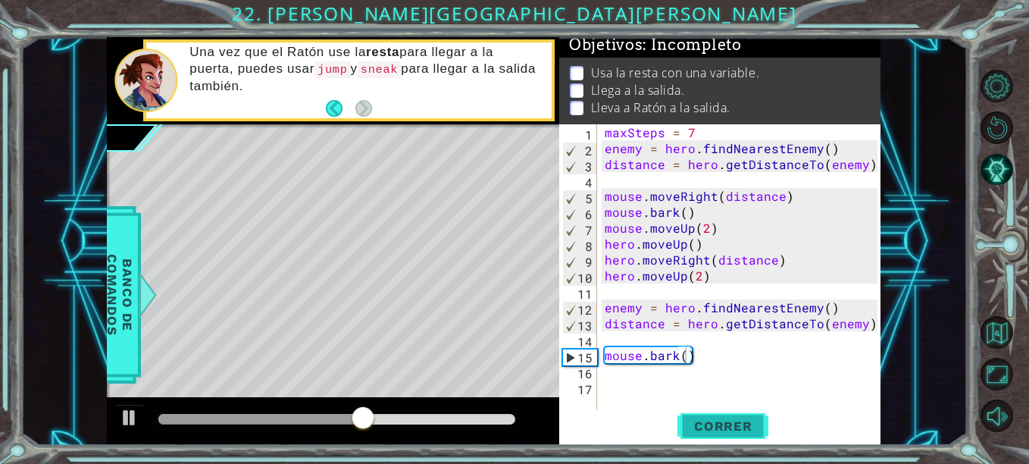
click at [741, 421] on span "Correr" at bounding box center [723, 425] width 89 height 15
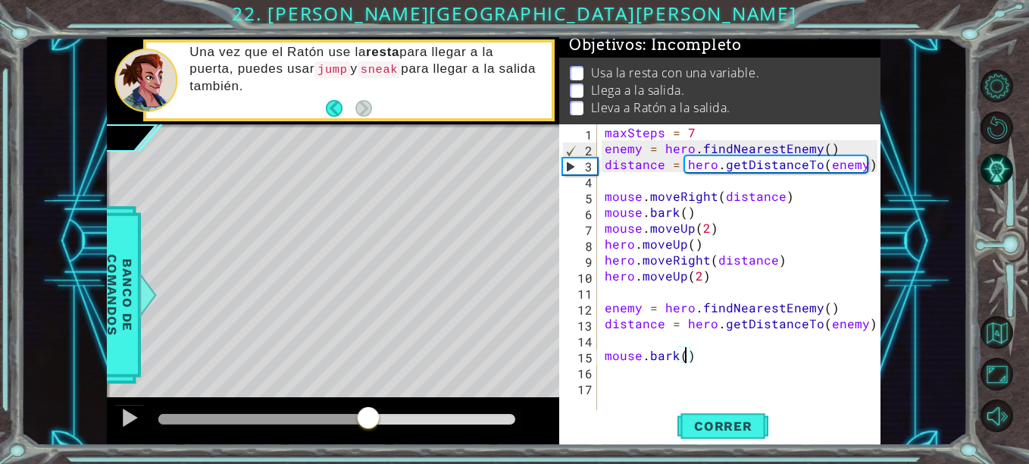
click at [368, 420] on div at bounding box center [336, 419] width 357 height 11
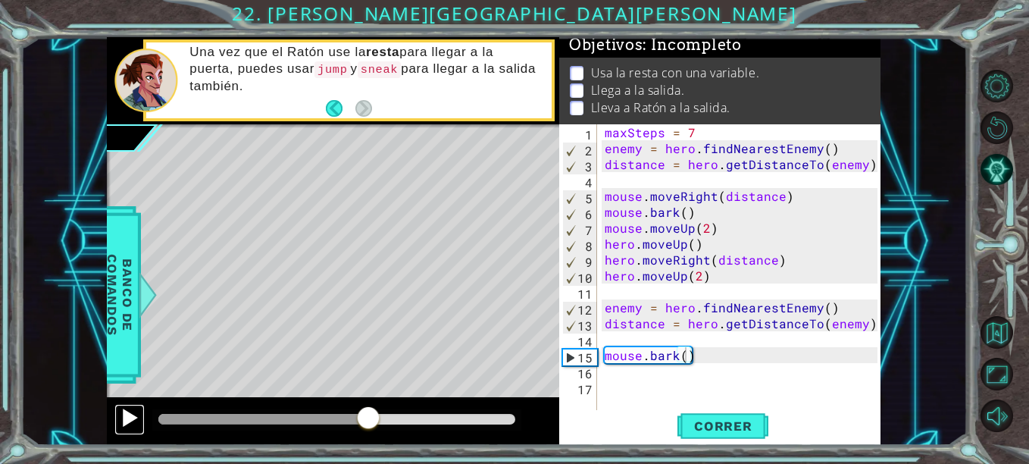
click at [127, 413] on div at bounding box center [130, 418] width 20 height 20
click at [347, 418] on div at bounding box center [252, 419] width 189 height 11
click at [312, 419] on div at bounding box center [235, 419] width 154 height 11
click at [291, 413] on div at bounding box center [336, 419] width 369 height 21
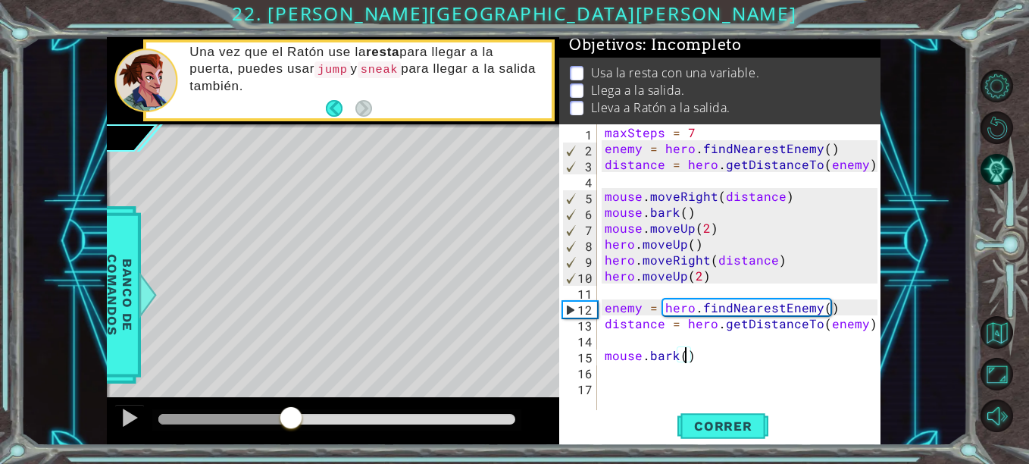
click at [290, 414] on div at bounding box center [224, 419] width 132 height 11
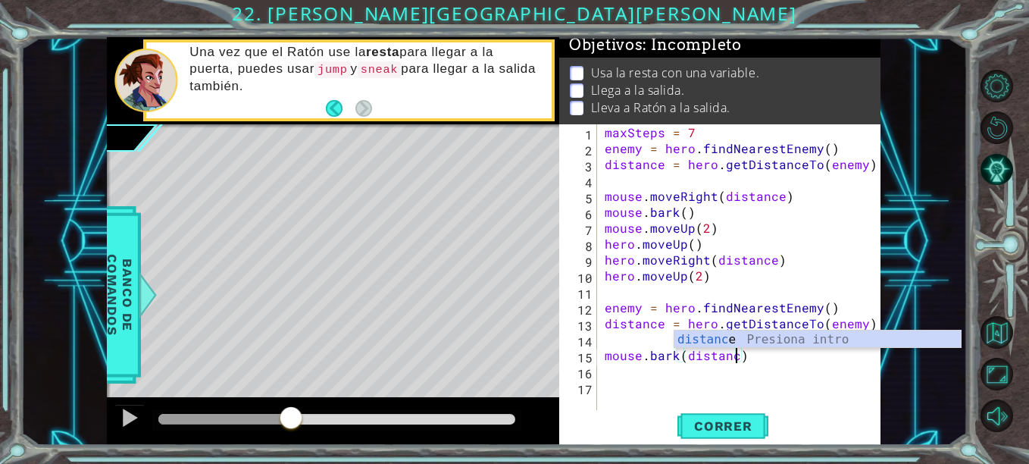
scroll to position [0, 8]
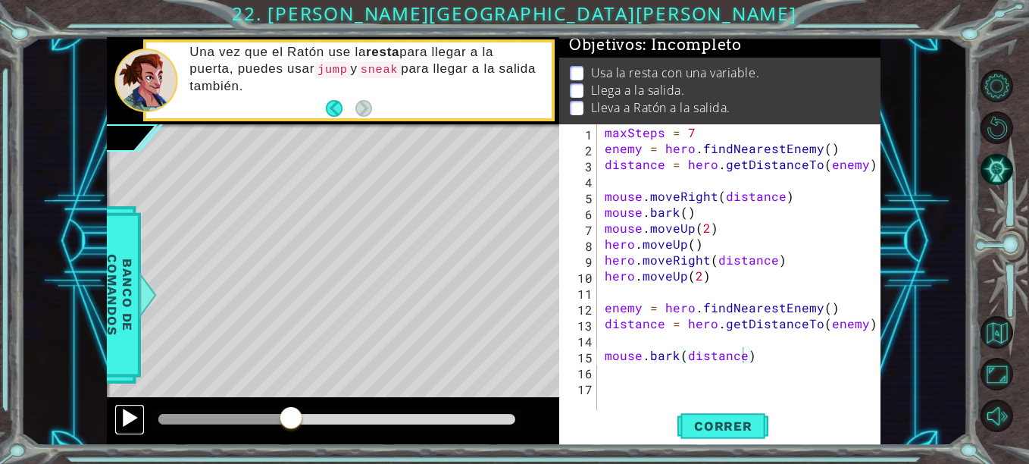
click at [120, 414] on div at bounding box center [130, 418] width 20 height 20
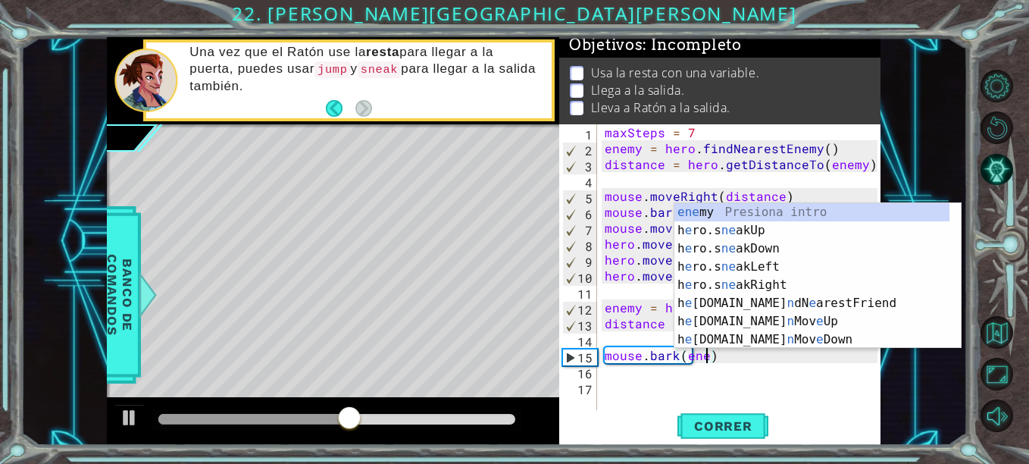
scroll to position [0, 7]
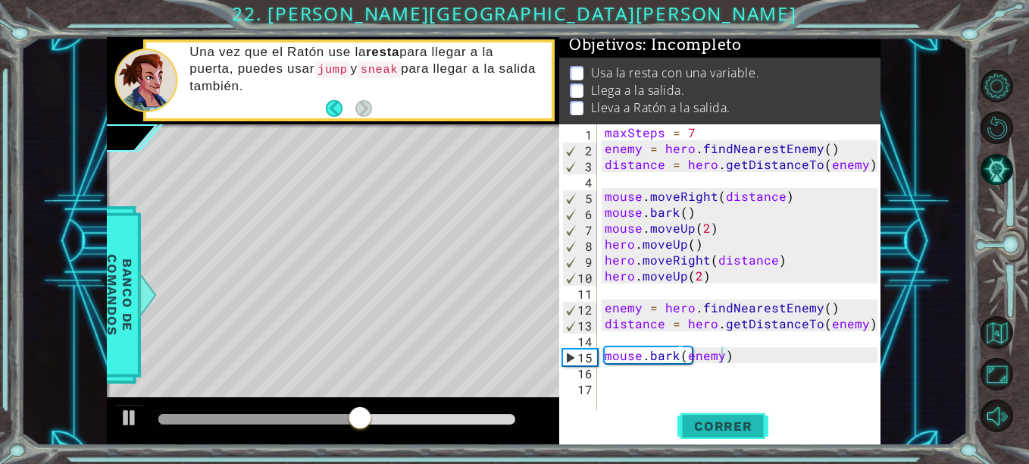
click at [734, 422] on span "Correr" at bounding box center [723, 425] width 89 height 15
click at [344, 415] on div at bounding box center [336, 419] width 357 height 11
click at [123, 426] on div at bounding box center [130, 418] width 20 height 20
click at [332, 420] on div at bounding box center [244, 419] width 173 height 11
click at [126, 424] on div at bounding box center [130, 418] width 20 height 20
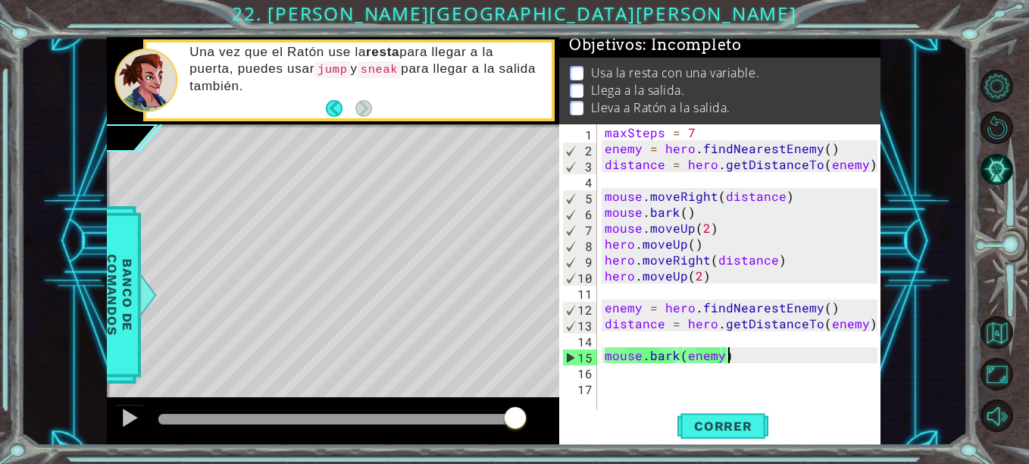
click at [739, 351] on div "maxSteps = 7 enemy = hero . findNearestEnemy ( ) distance = hero . getDistanceT…" at bounding box center [742, 283] width 283 height 318
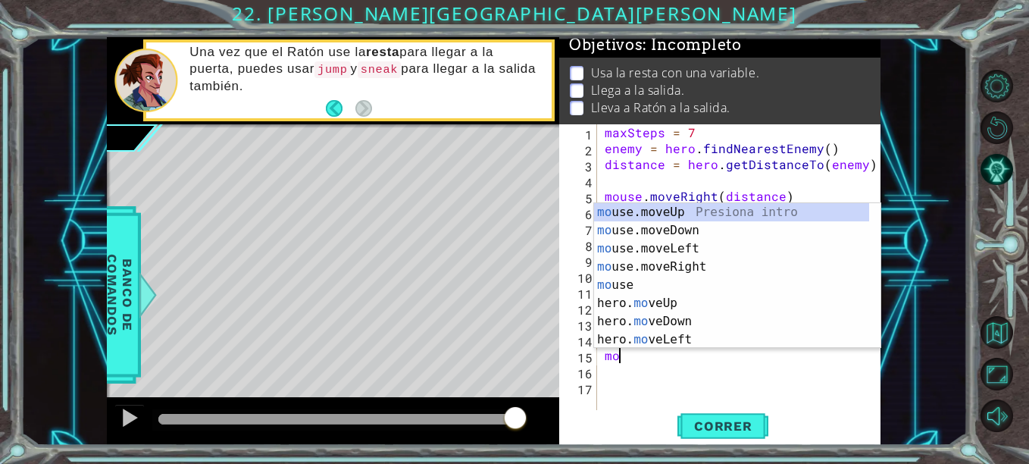
scroll to position [0, 0]
type textarea "m"
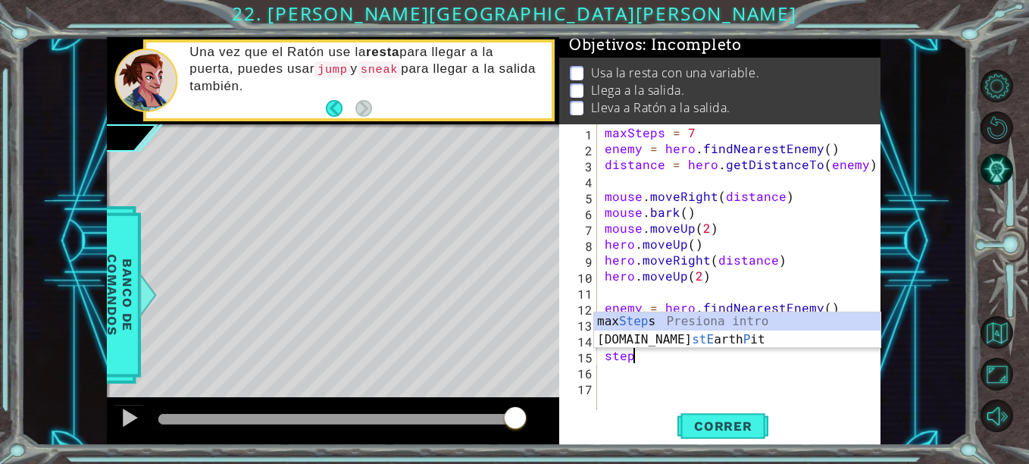
scroll to position [0, 2]
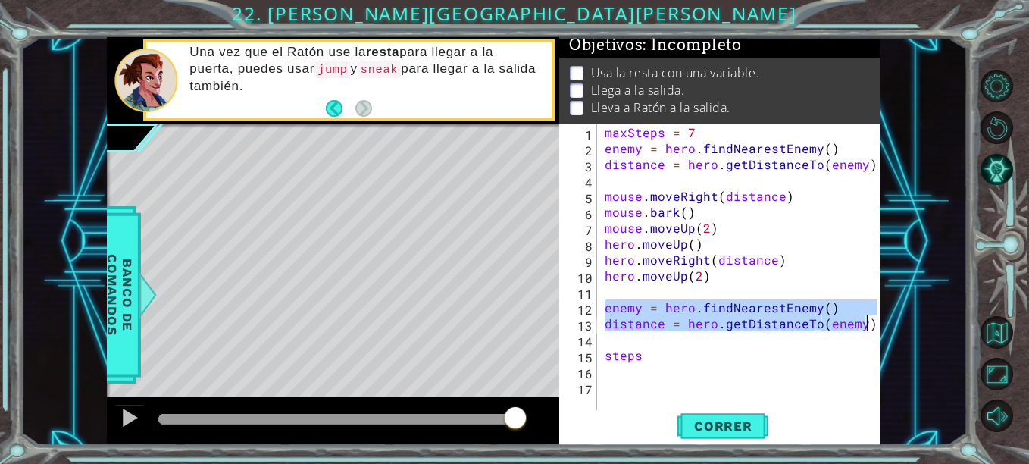
drag, startPoint x: 604, startPoint y: 308, endPoint x: 867, endPoint y: 325, distance: 263.4
click at [867, 325] on div "maxSteps = 7 enemy = hero . findNearestEnemy ( ) distance = hero . getDistanceT…" at bounding box center [742, 283] width 283 height 318
type textarea "enemy = hero.findNearestEnemy() distance = hero.getDistanceTo(enemy)"
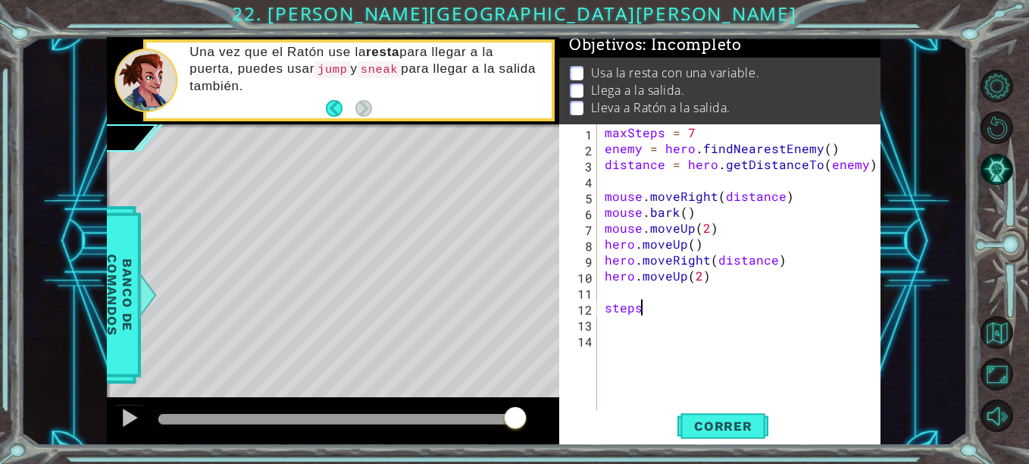
click at [695, 311] on div "maxSteps = 7 enemy = hero . findNearestEnemy ( ) distance = hero . getDistanceT…" at bounding box center [742, 283] width 283 height 318
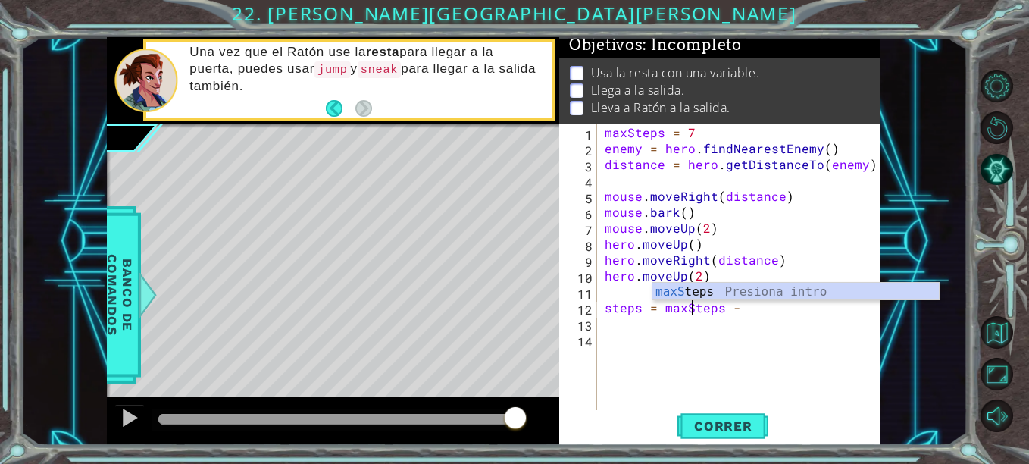
scroll to position [0, 6]
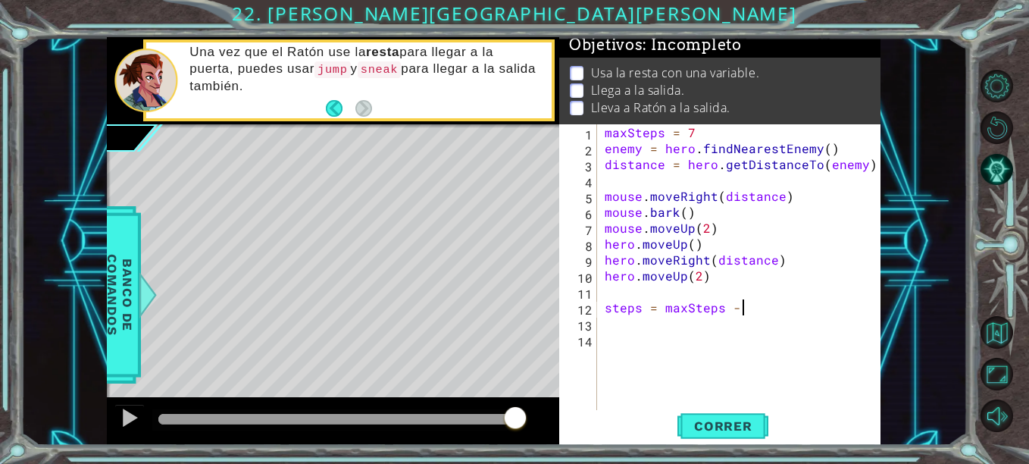
click at [758, 309] on div "maxSteps = 7 enemy = hero . findNearestEnemy ( ) distance = hero . getDistanceT…" at bounding box center [742, 283] width 283 height 318
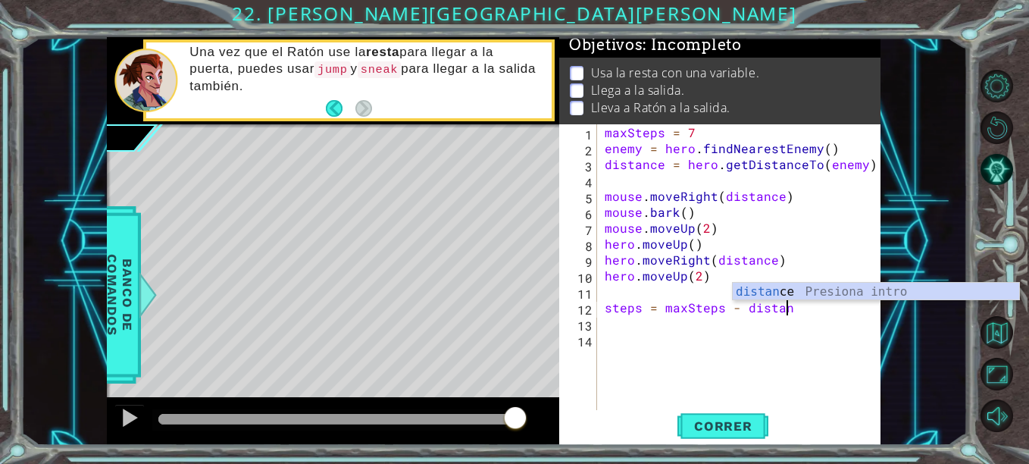
scroll to position [0, 11]
type textarea "steps = maxSteps - distance"
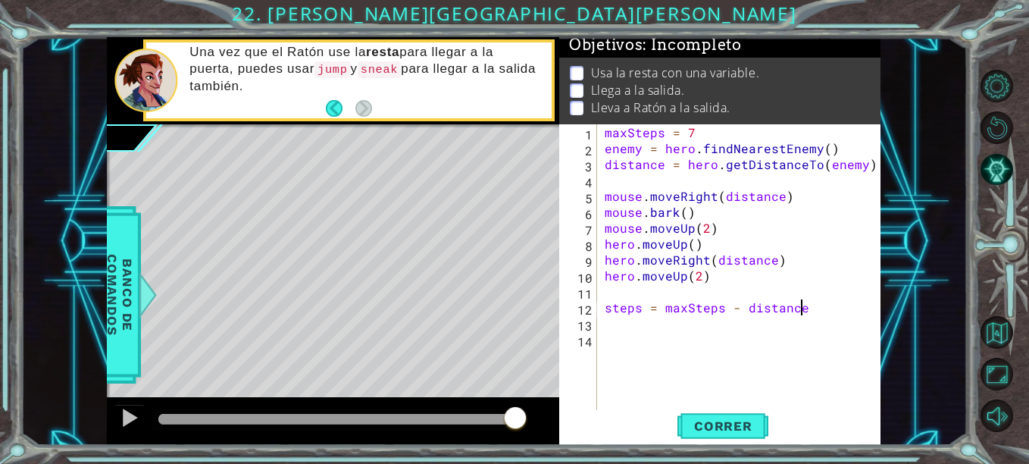
scroll to position [0, 0]
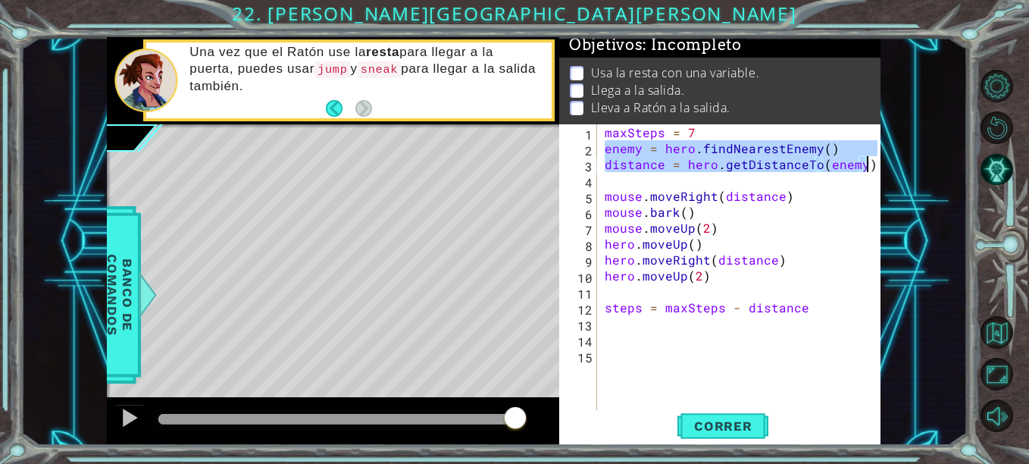
drag, startPoint x: 604, startPoint y: 150, endPoint x: 864, endPoint y: 169, distance: 259.8
click at [864, 169] on div "maxSteps = 7 enemy = hero . findNearestEnemy ( ) distance = hero . getDistanceT…" at bounding box center [742, 283] width 283 height 318
type textarea "enemy = hero.findNearestEnemy() distance = hero.getDistanceTo(enemy)"
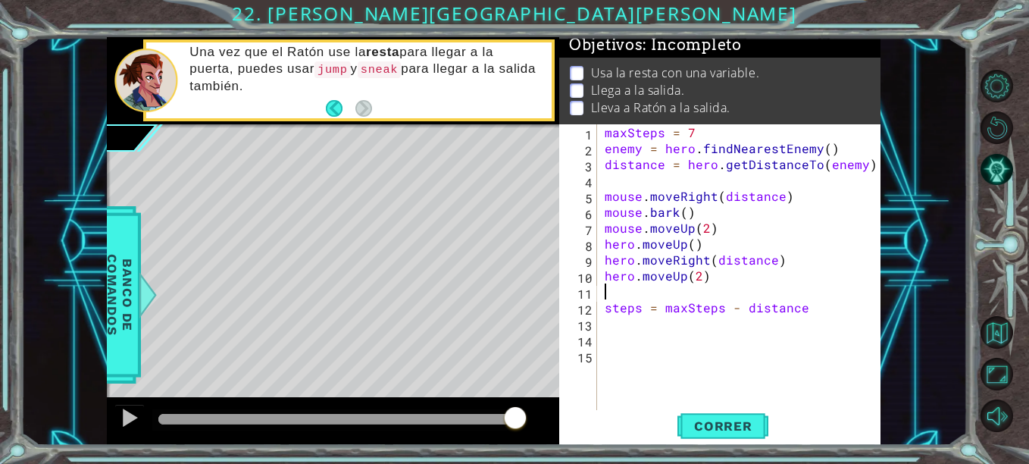
click at [656, 294] on div "maxSteps = 7 enemy = hero . findNearestEnemy ( ) distance = hero . getDistanceT…" at bounding box center [742, 283] width 283 height 318
paste textarea "distance = hero.getDistanceTo(enemy)"
type textarea "distance = hero.getDistanceTo(enemy)"
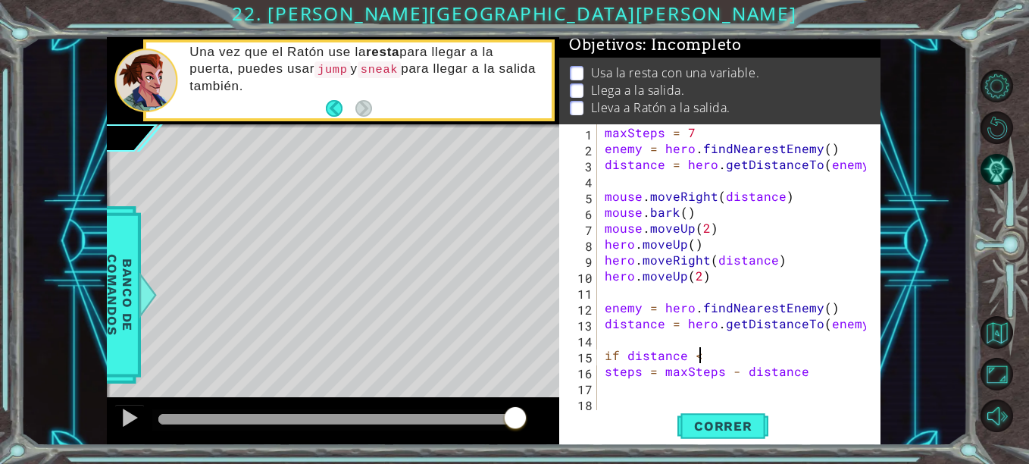
scroll to position [0, 5]
type textarea "if distance <"
type textarea "if distance > 1:"
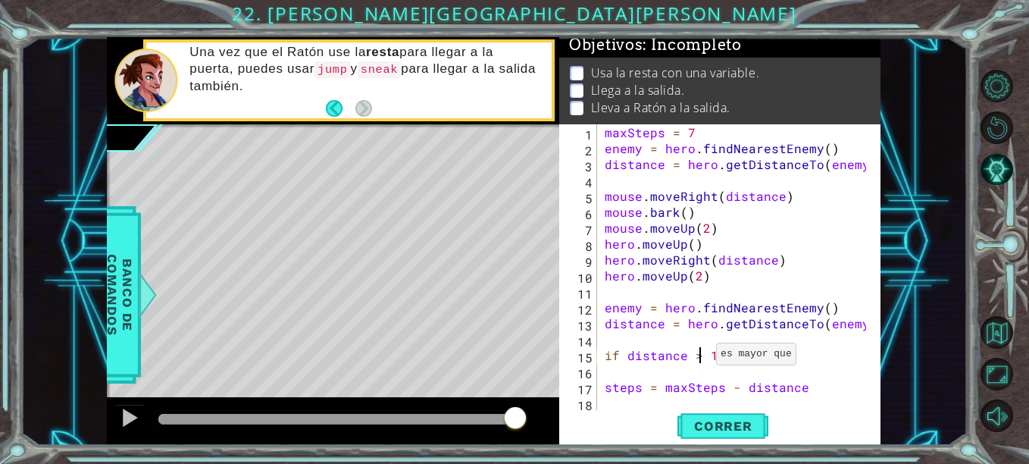
click at [698, 358] on div "maxSteps = 7 enemy = hero . findNearestEnemy ( ) distance = hero . getDistanceT…" at bounding box center [737, 283] width 272 height 318
click at [698, 358] on div "maxSteps = 7 enemy = hero . findNearestEnemy ( ) distance = hero . getDistanceT…" at bounding box center [733, 267] width 264 height 286
type textarea "if distance = 1:"
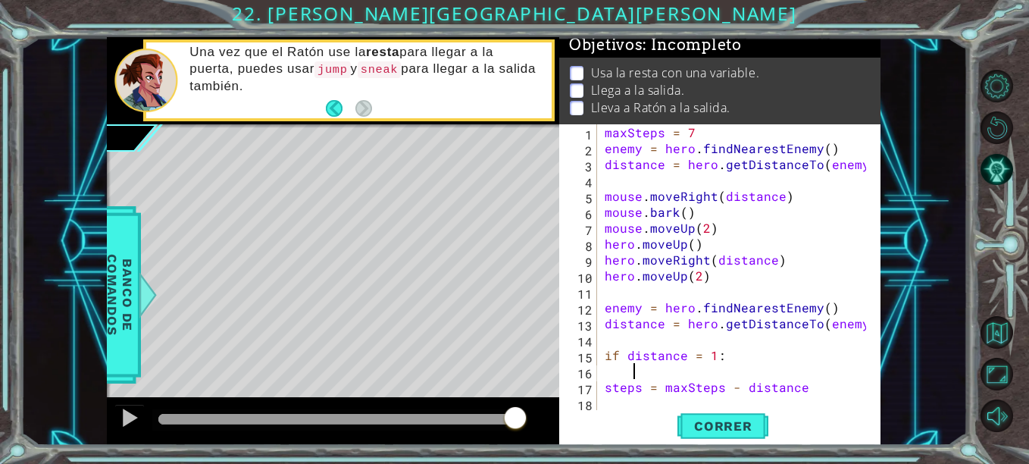
click at [694, 369] on div "maxSteps = 7 enemy = hero . findNearestEnemy ( ) distance = hero . getDistanceT…" at bounding box center [737, 283] width 272 height 318
type textarea "mouse.bark"
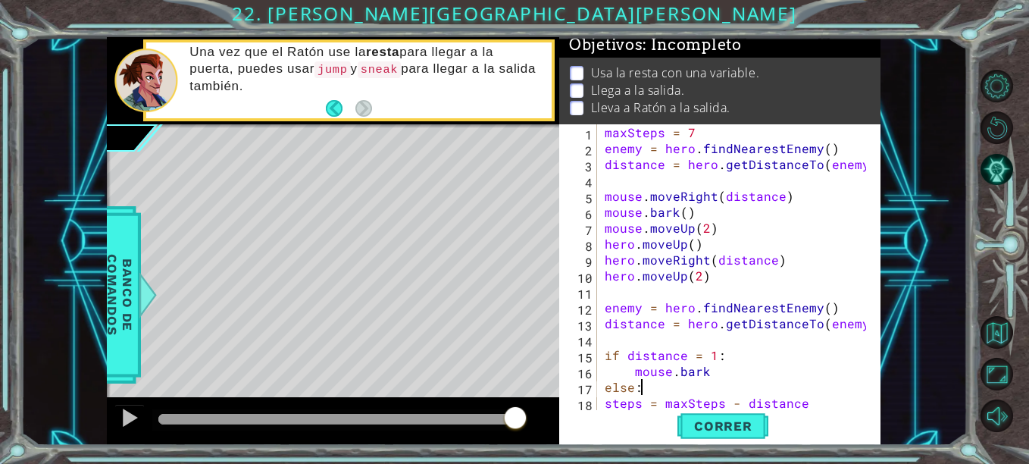
scroll to position [0, 2]
type textarea "else:"
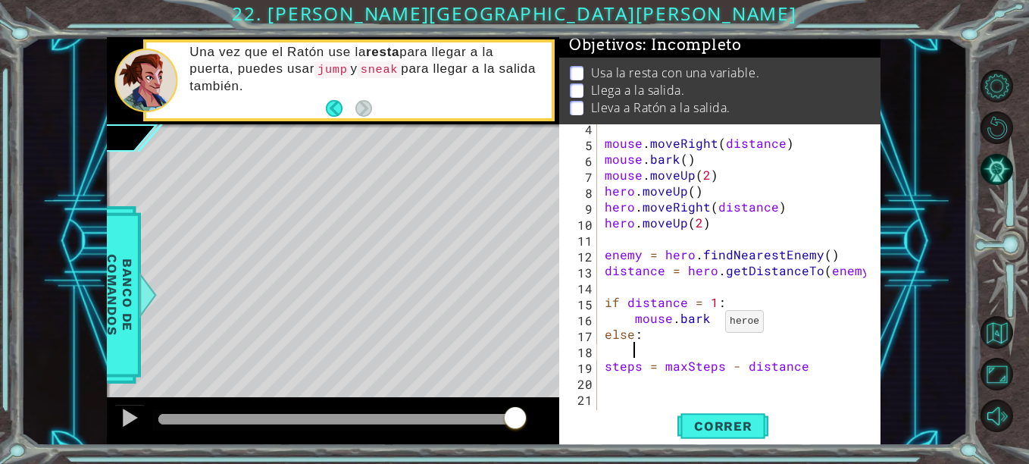
scroll to position [64, 0]
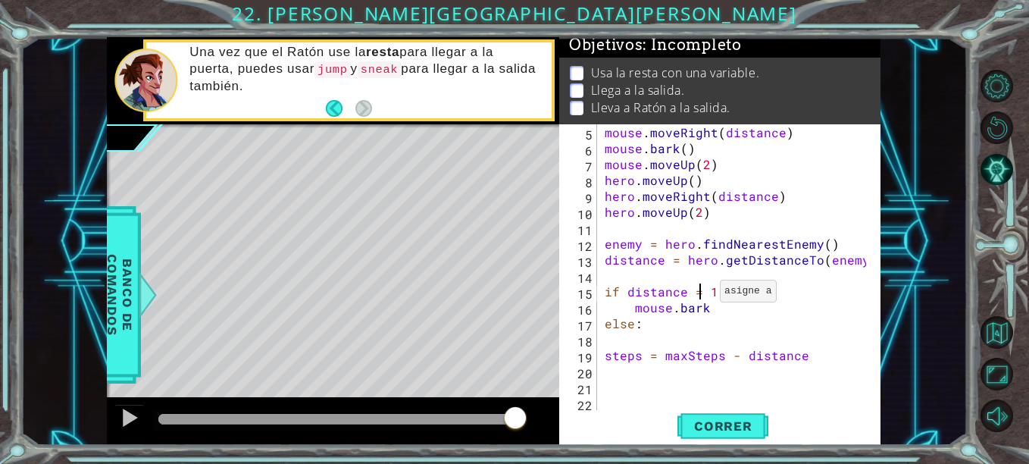
click at [701, 295] on div "mouse . moveRight ( distance ) mouse . bark ( ) mouse . moveUp ( 2 ) hero . mov…" at bounding box center [737, 283] width 272 height 318
type textarea "if distance < 1:"
click at [676, 332] on div "mouse . moveRight ( distance ) mouse . bark ( ) mouse . moveUp ( 2 ) hero . mov…" at bounding box center [737, 283] width 272 height 318
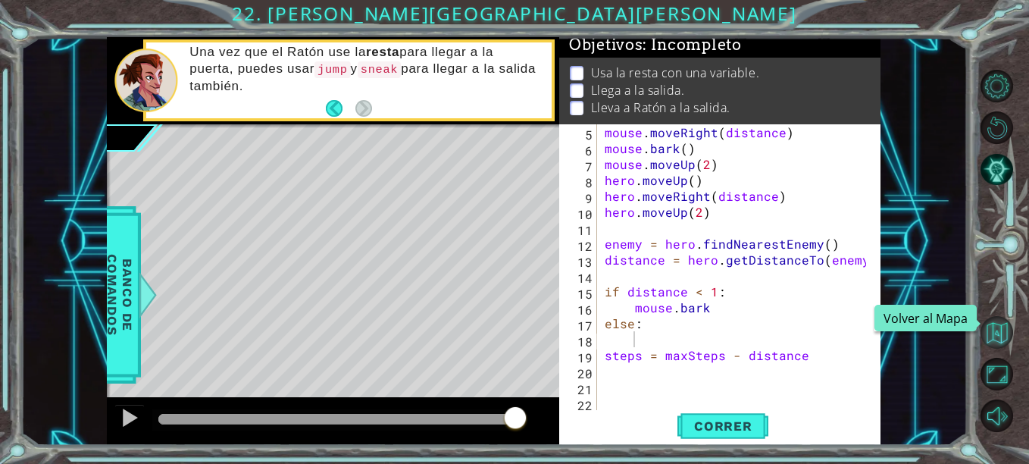
click at [1012, 328] on button "Volver al Mapa" at bounding box center [996, 332] width 33 height 33
